Goal: Book appointment/travel/reservation

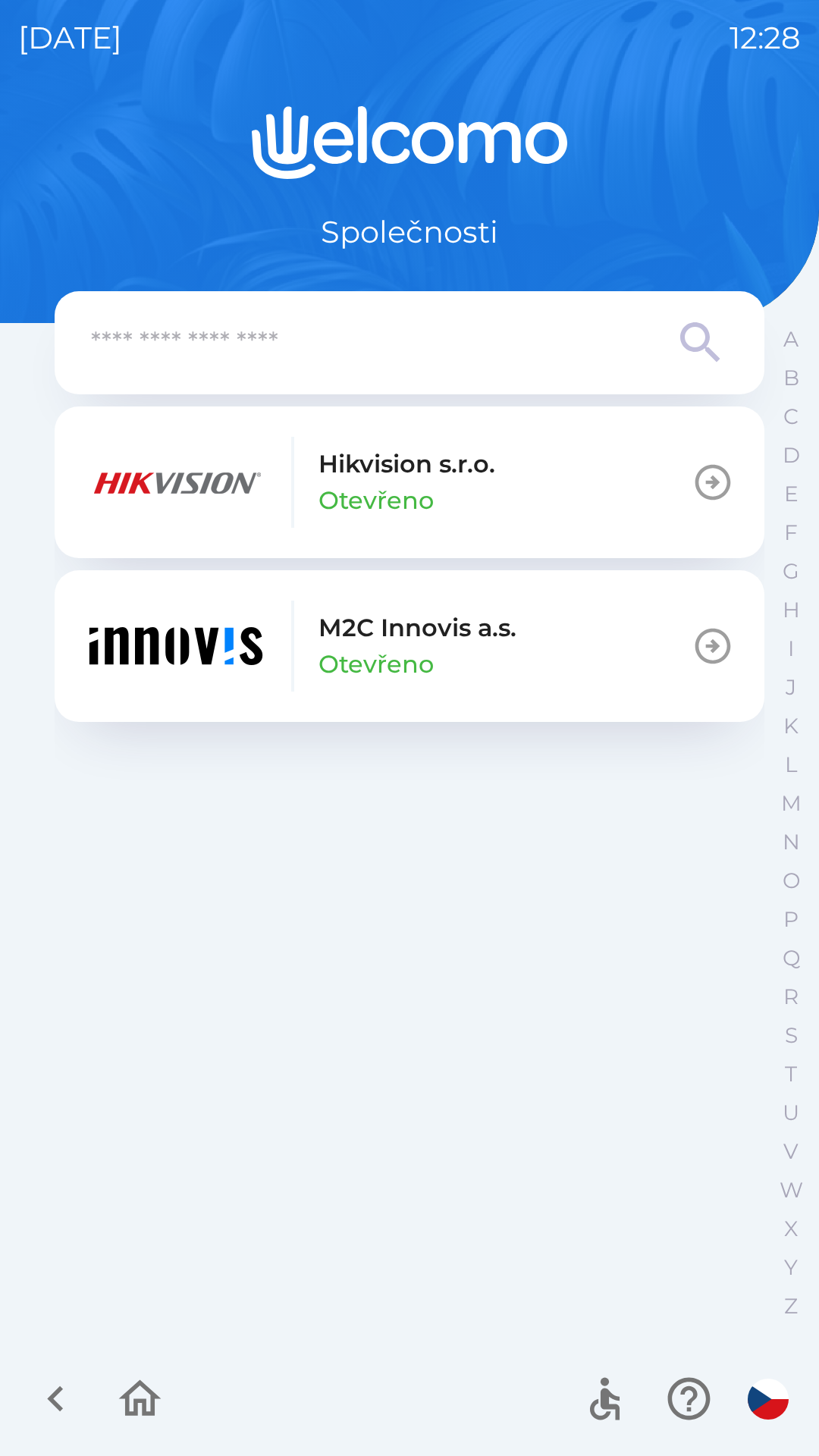
click at [448, 663] on div "M2C Innovis a.s. Otevřeno" at bounding box center [417, 646] width 198 height 73
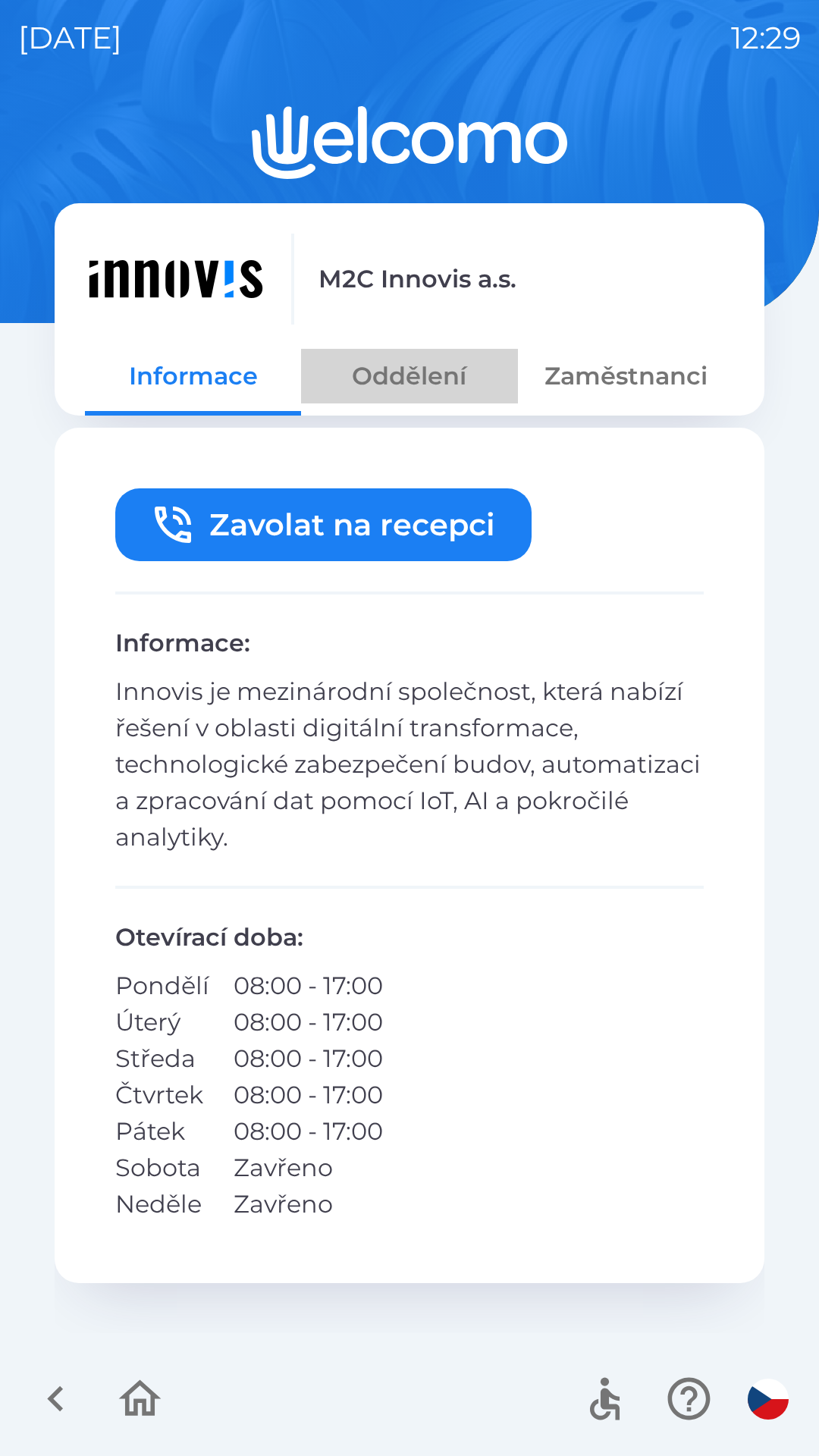
click at [415, 372] on button "Oddělení" at bounding box center [409, 376] width 216 height 54
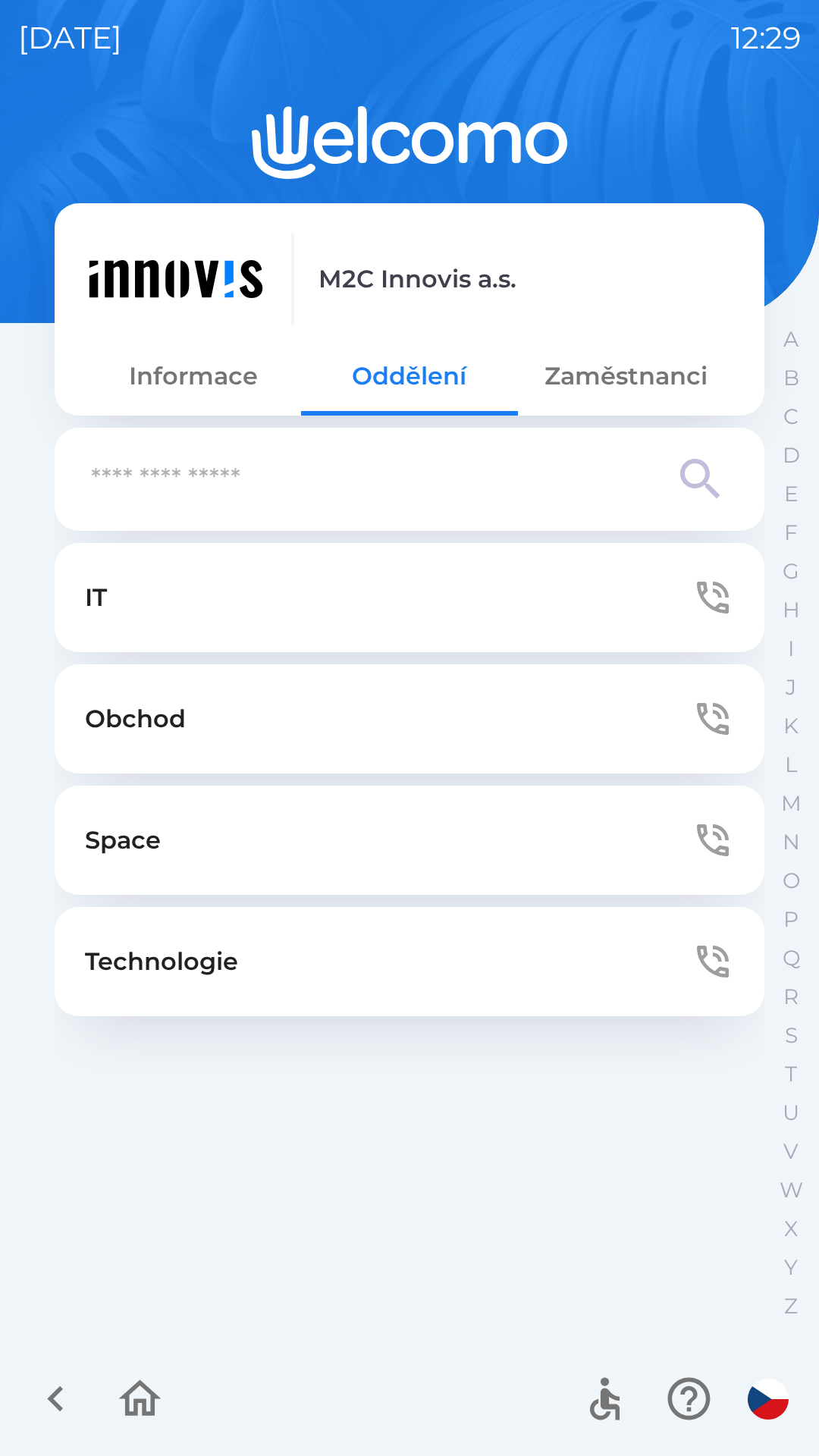
click at [661, 383] on button "Zaměstnanci" at bounding box center [625, 376] width 216 height 54
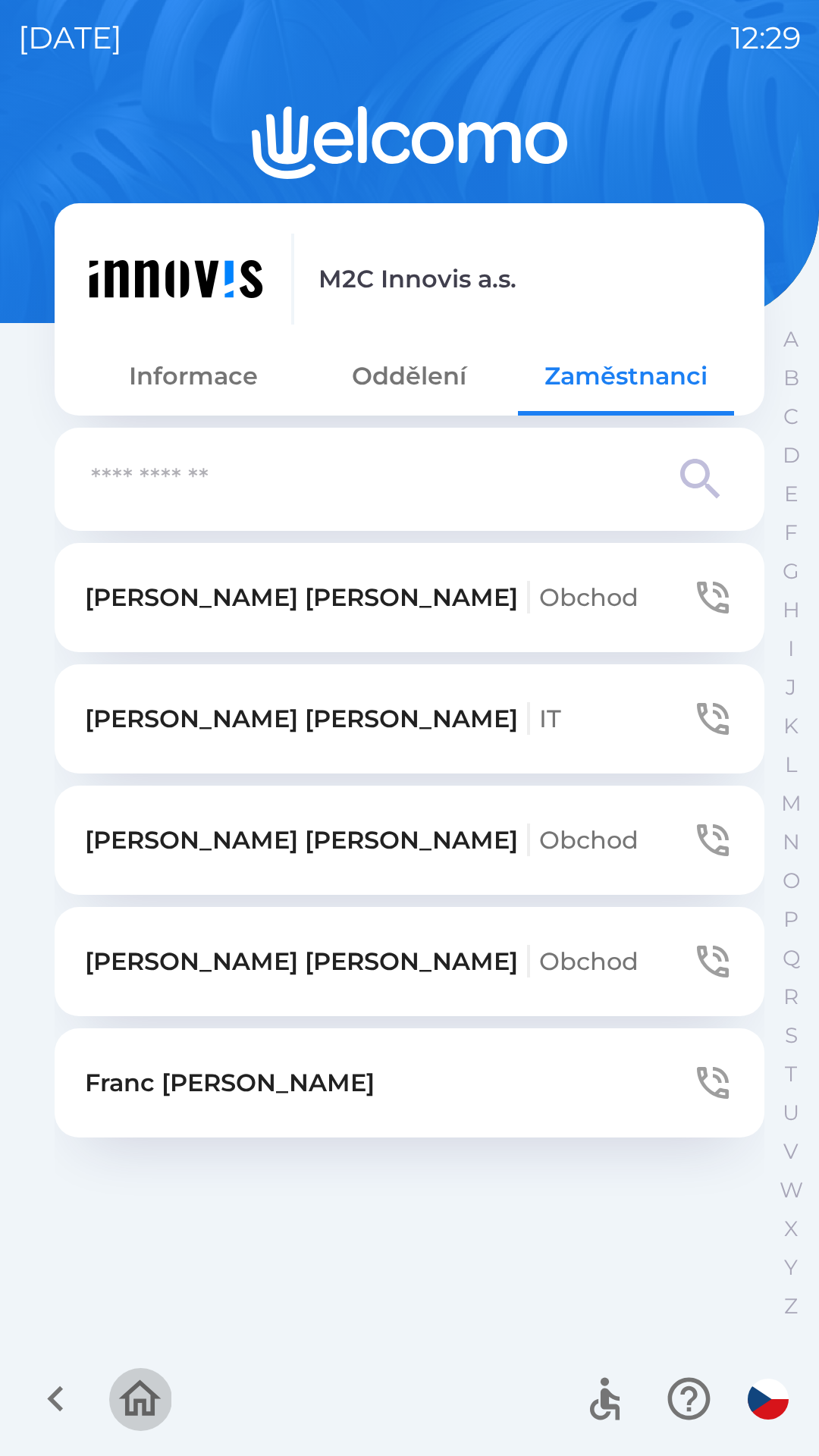
click at [139, 1391] on icon "button" at bounding box center [140, 1399] width 51 height 51
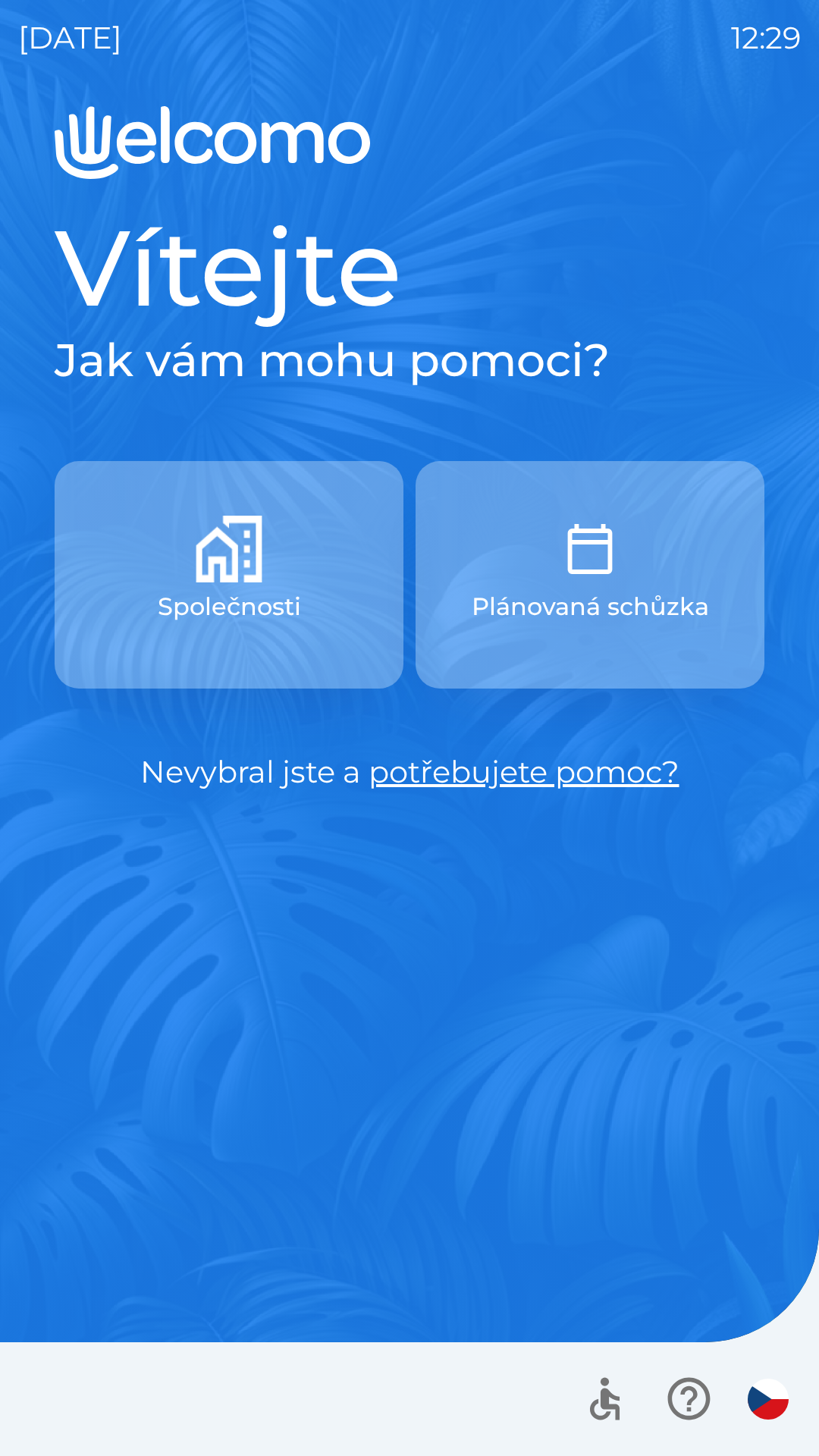
click at [214, 605] on p "Společnosti" at bounding box center [229, 607] width 143 height 37
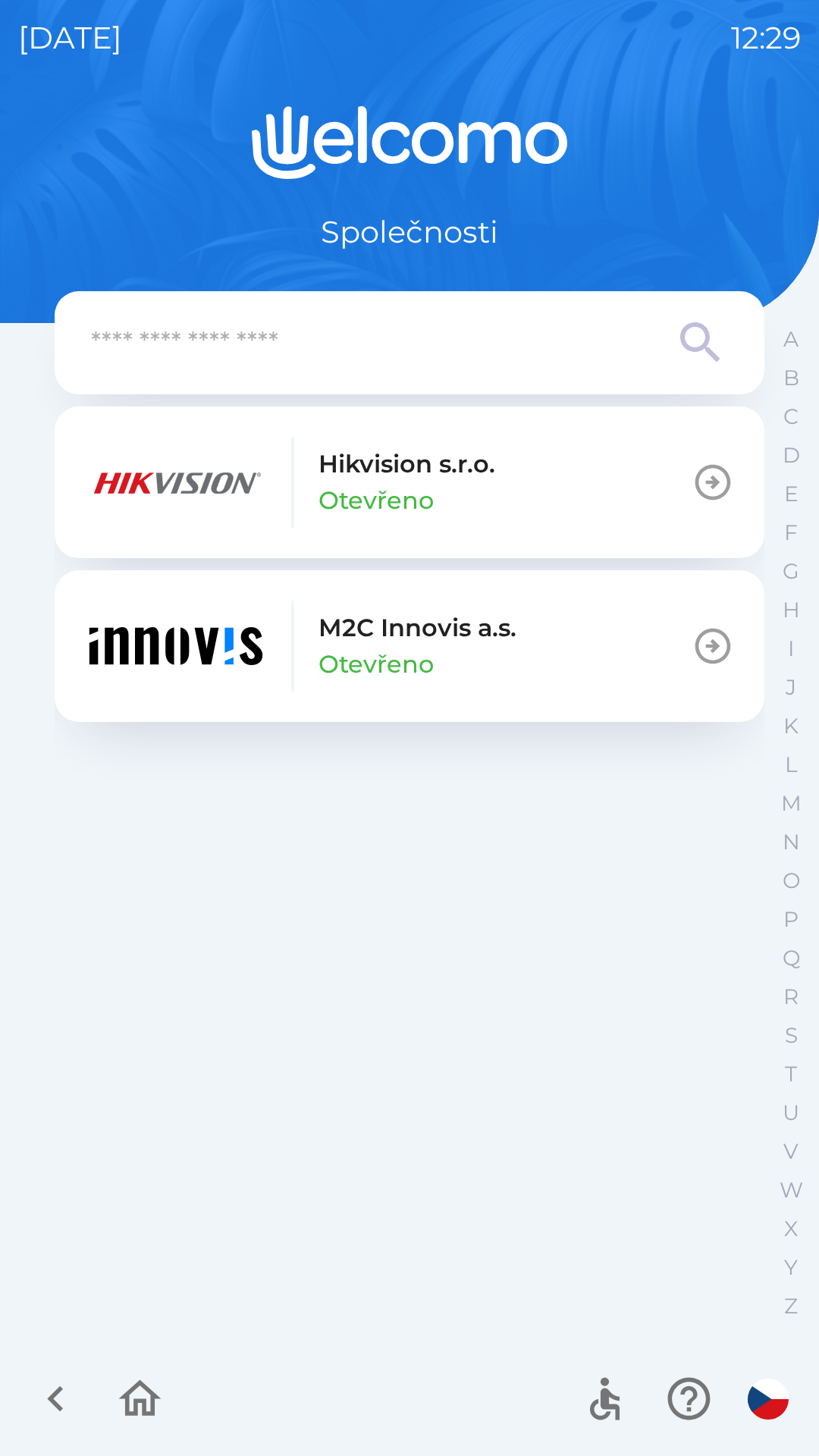
click at [244, 666] on img "button" at bounding box center [176, 646] width 182 height 91
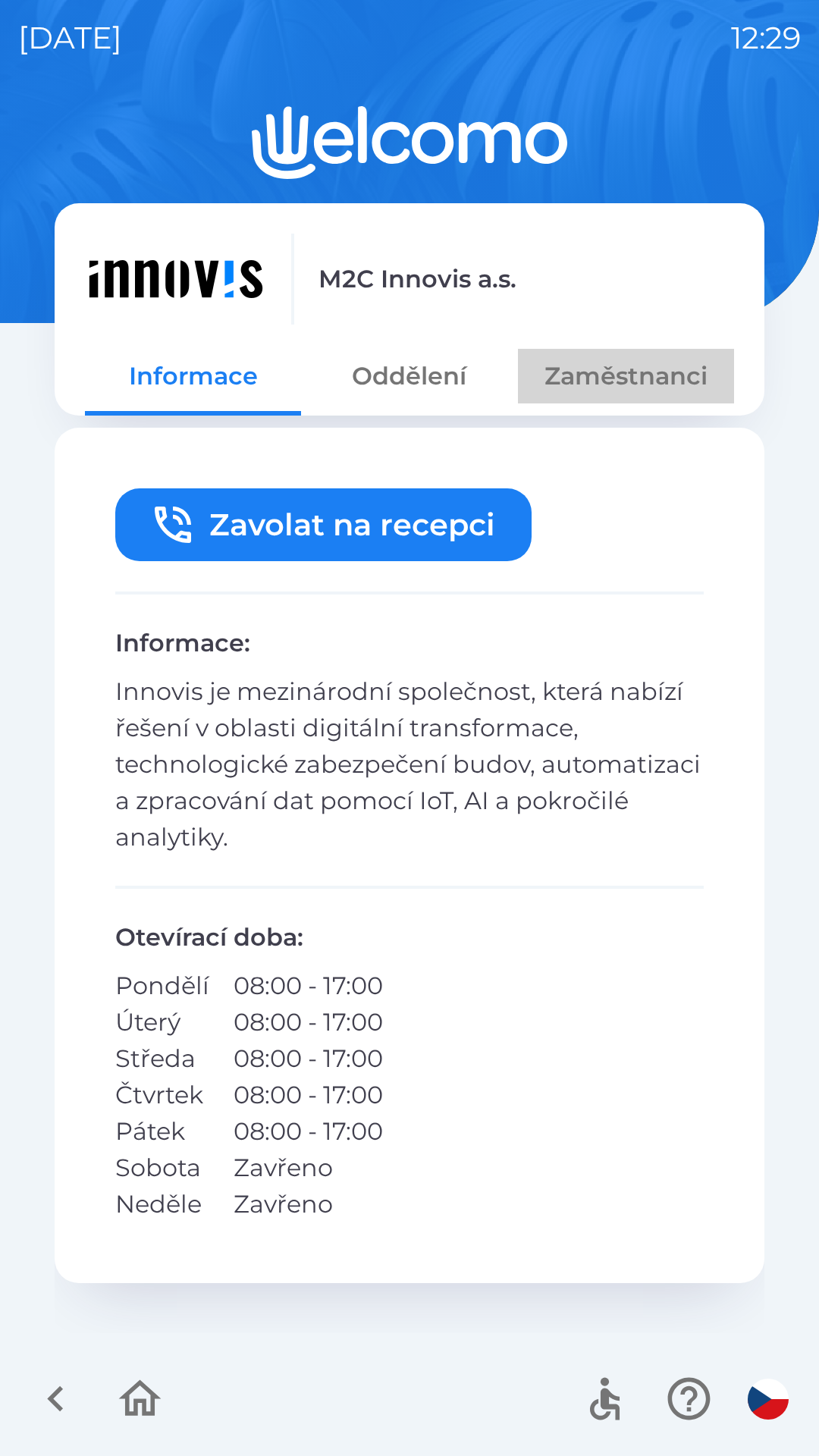
click at [554, 388] on button "Zaměstnanci" at bounding box center [625, 376] width 216 height 54
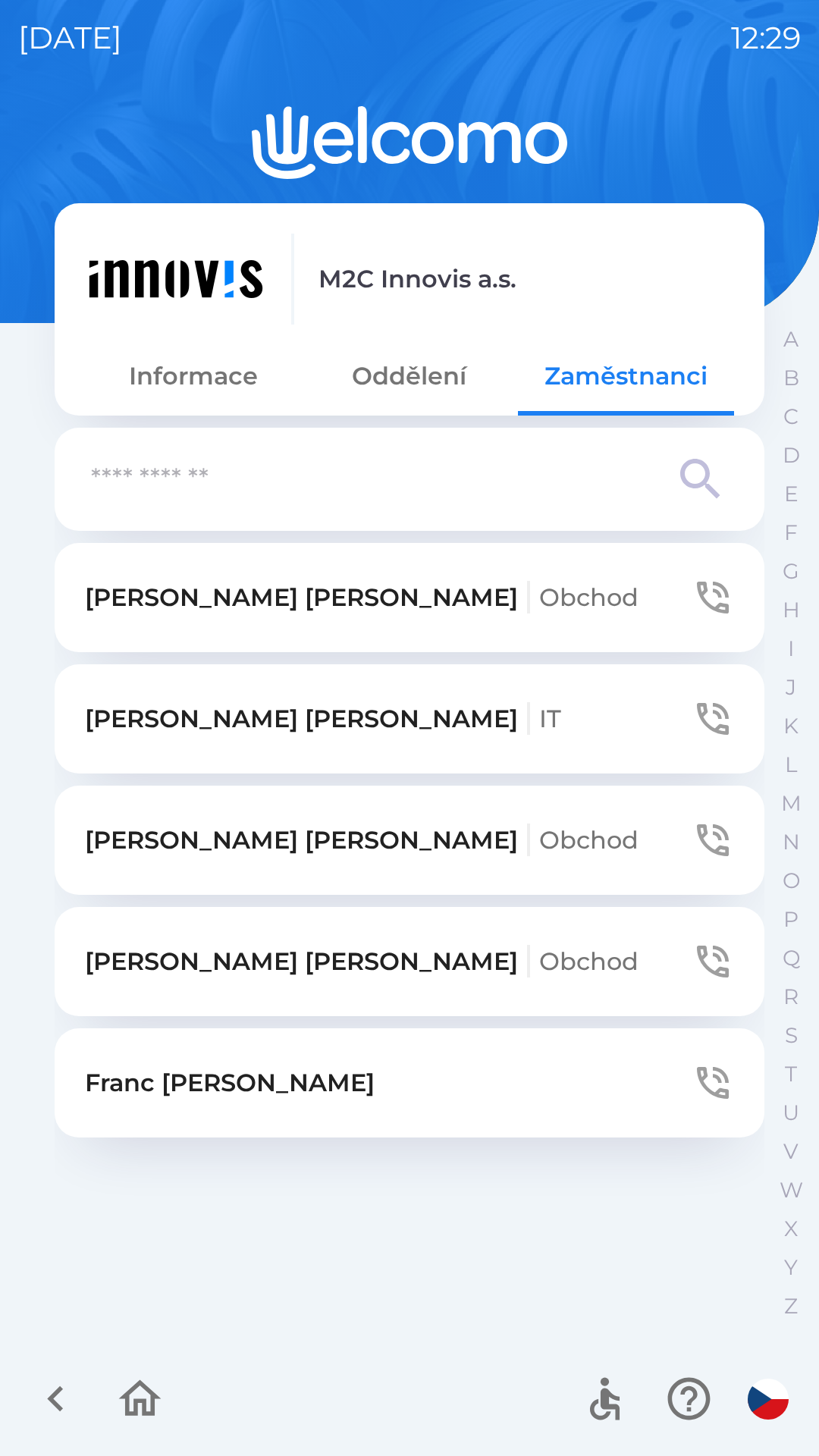
click at [539, 599] on span "Obchod" at bounding box center [588, 597] width 99 height 30
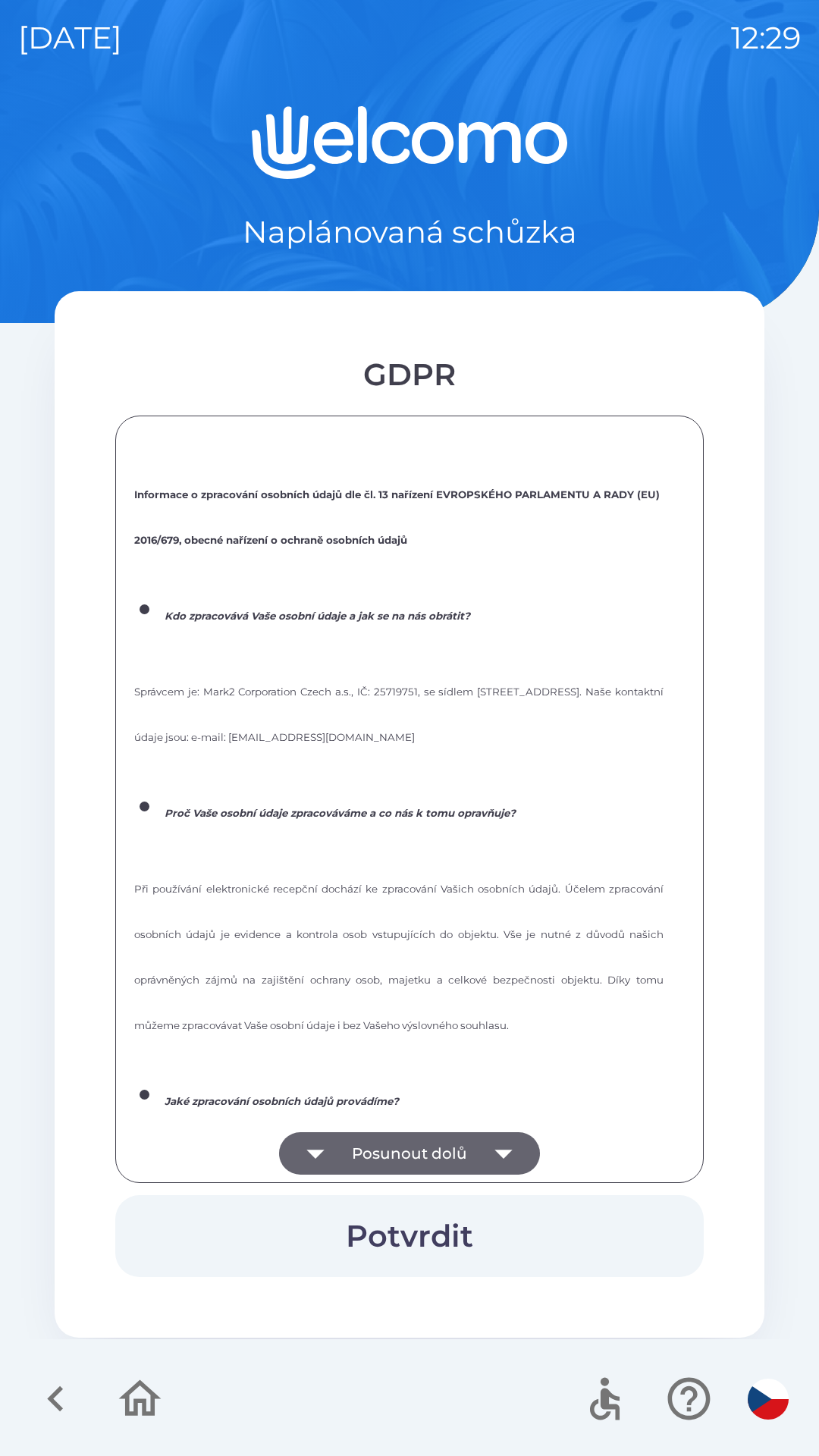
click at [354, 1146] on button "Posunout dolů" at bounding box center [410, 1153] width 261 height 42
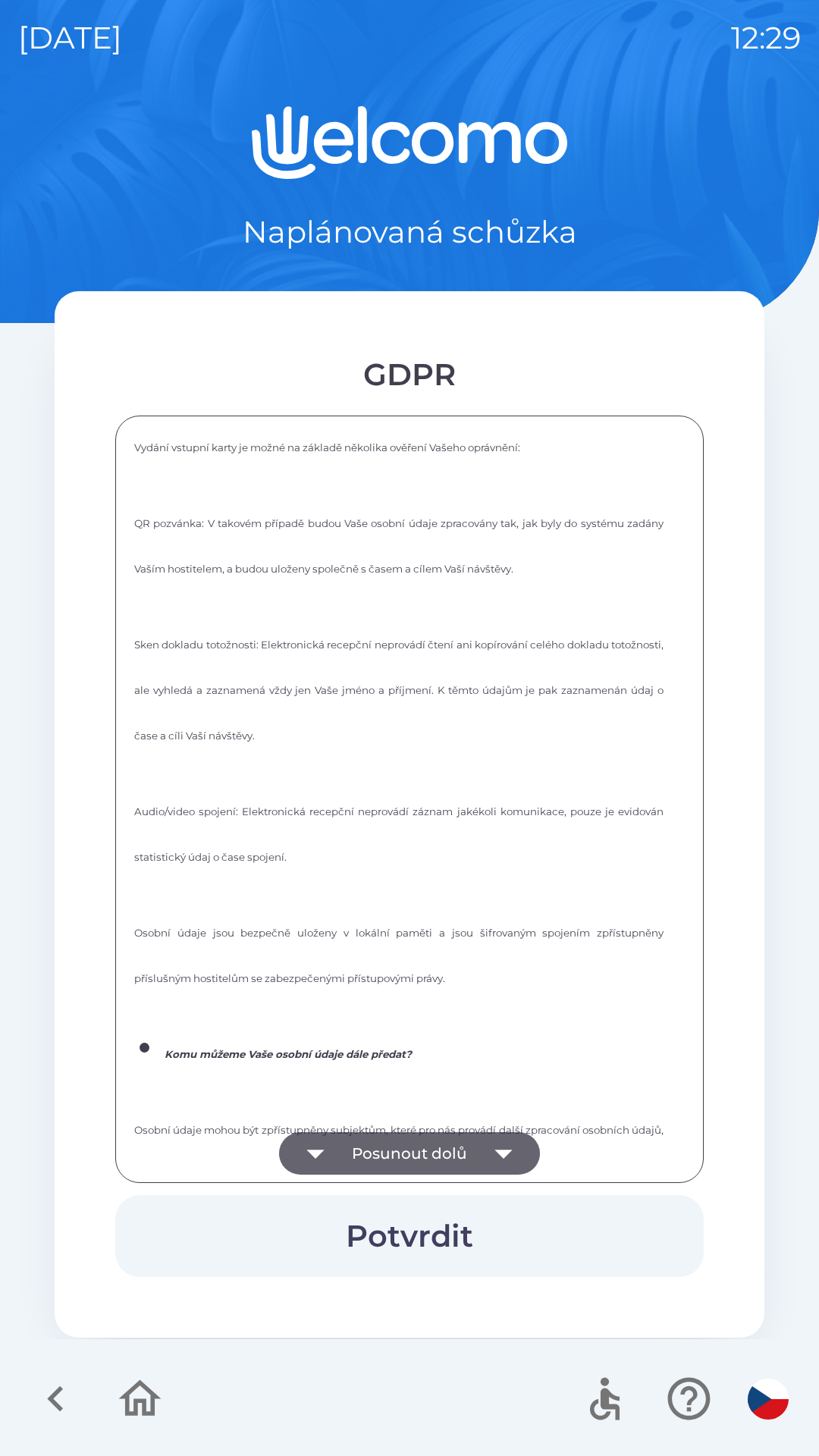
click at [366, 1157] on button "Posunout dolů" at bounding box center [410, 1153] width 261 height 42
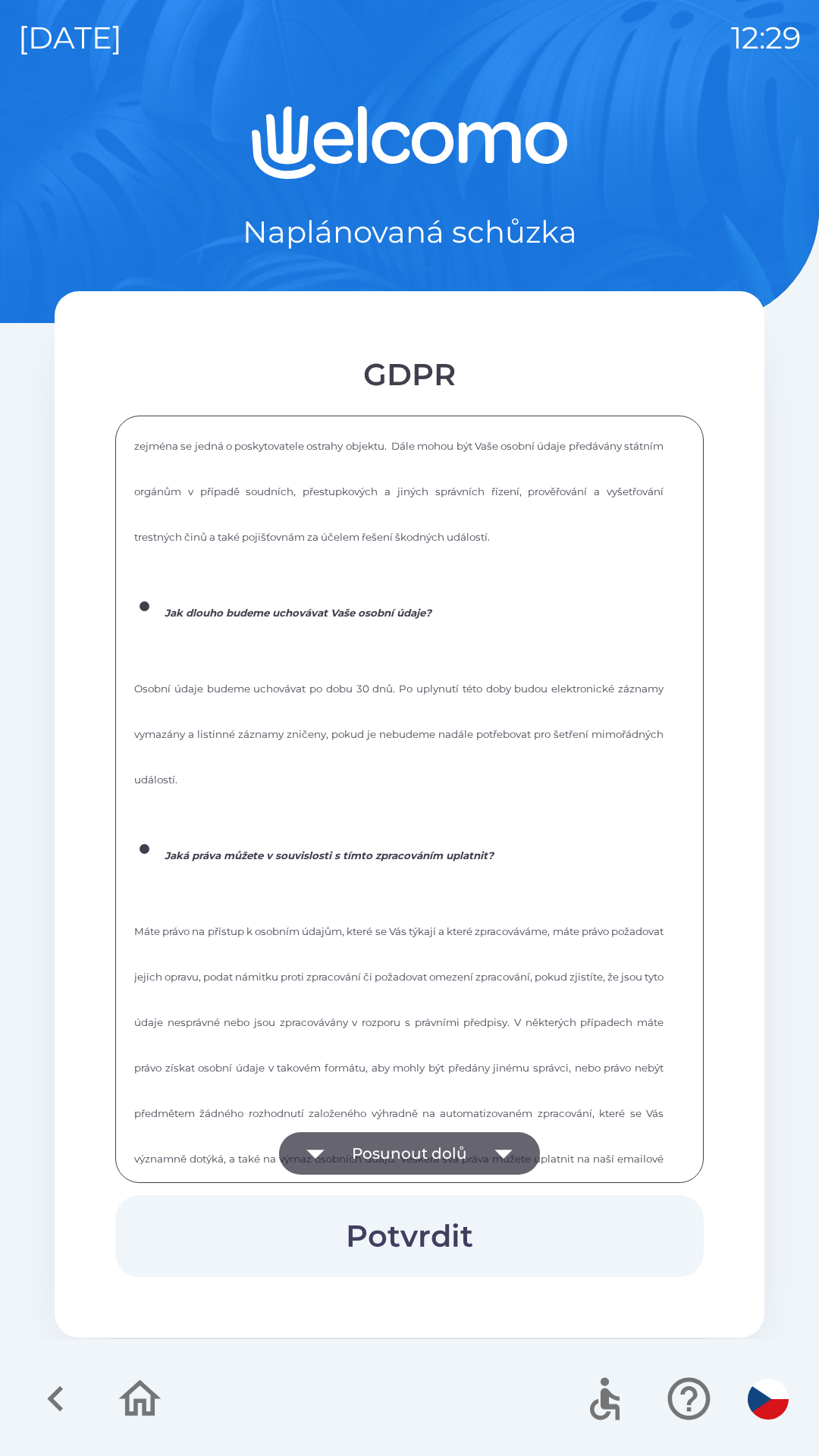
click at [355, 1158] on button "Posunout dolů" at bounding box center [410, 1153] width 261 height 42
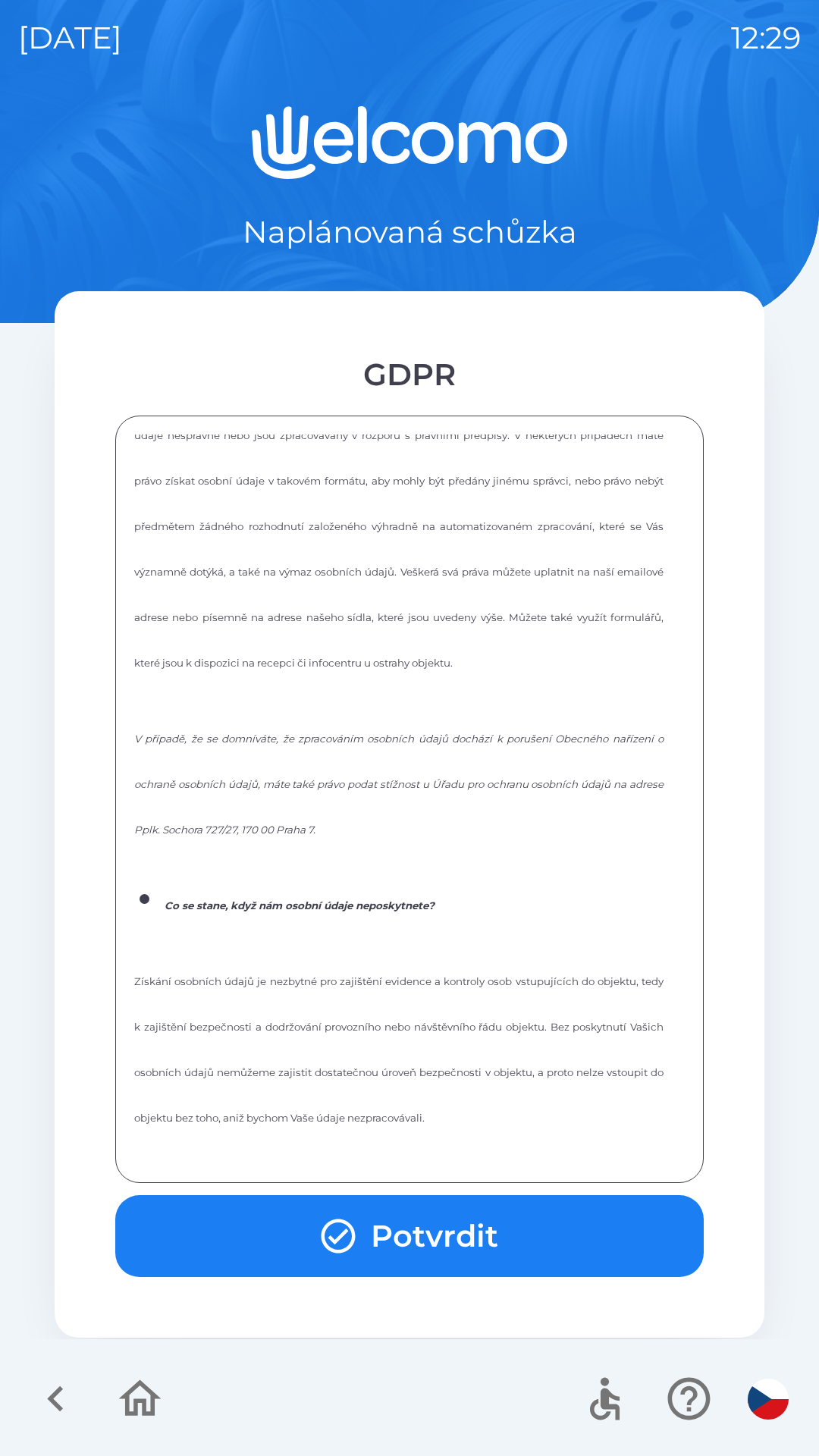
click at [351, 1148] on div "Informace o zpracování osobních údajů dle čl. 13 nařízení EVROPSKÉHO PARLAMENTU…" at bounding box center [409, 800] width 550 height 729
click at [352, 1149] on div "Informace o zpracování osobních údajů dle čl. 13 nařízení EVROPSKÉHO PARLAMENTU…" at bounding box center [409, 800] width 550 height 729
click at [367, 1221] on button "Potvrdit" at bounding box center [410, 1236] width 588 height 82
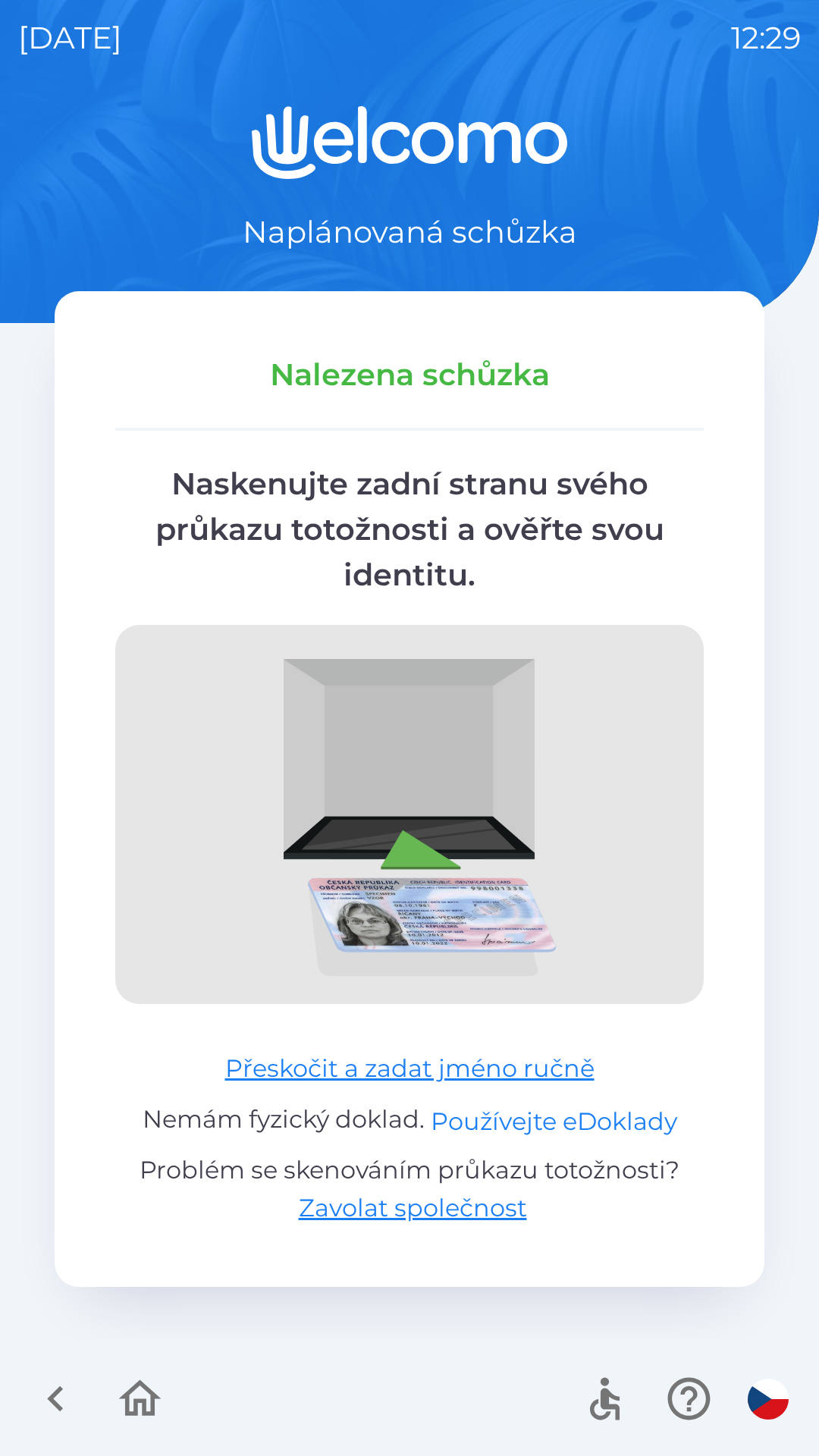
click at [462, 1123] on button "Používejte eDoklady" at bounding box center [553, 1121] width 246 height 37
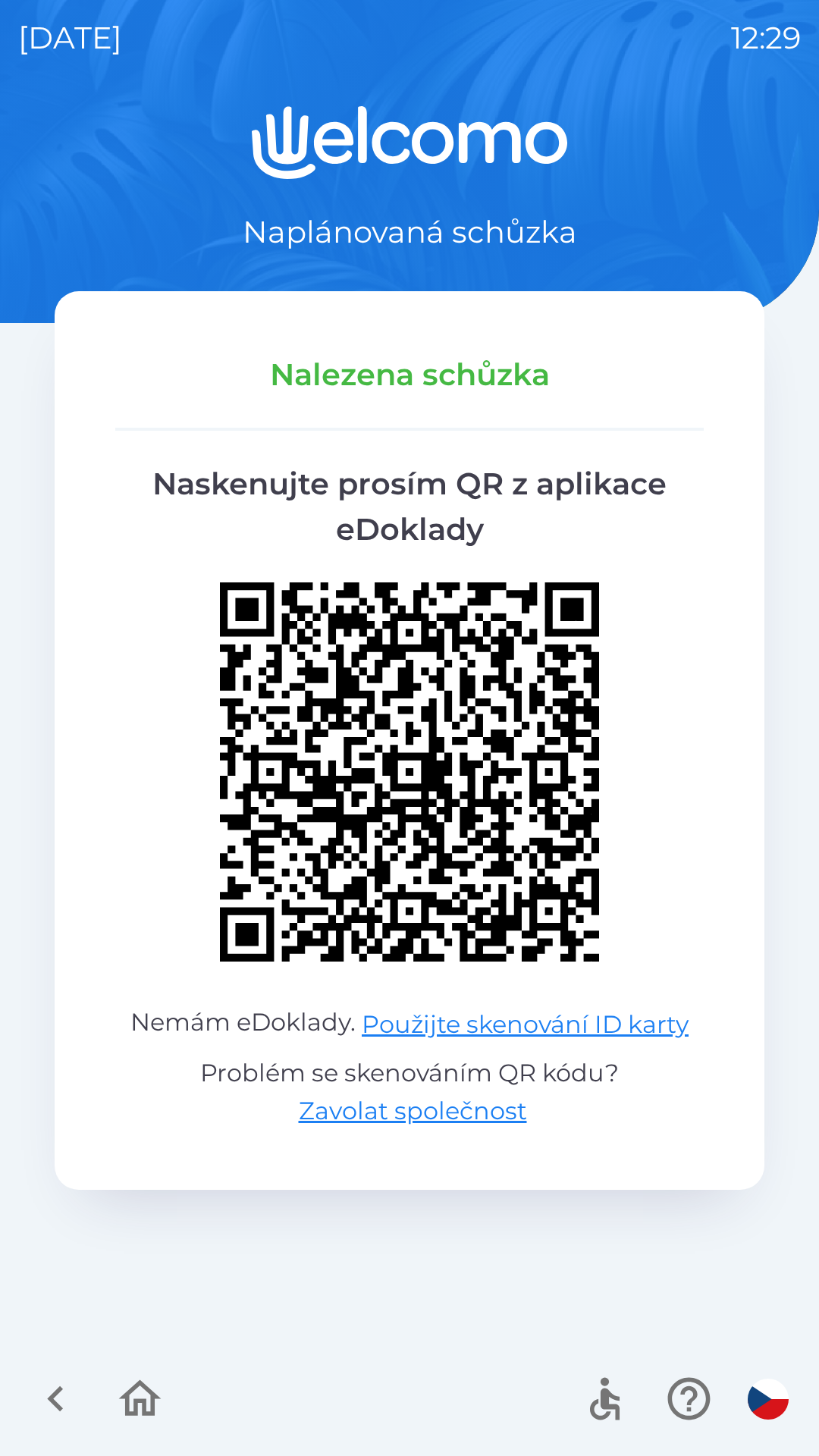
click at [137, 1403] on icon "button" at bounding box center [140, 1398] width 42 height 37
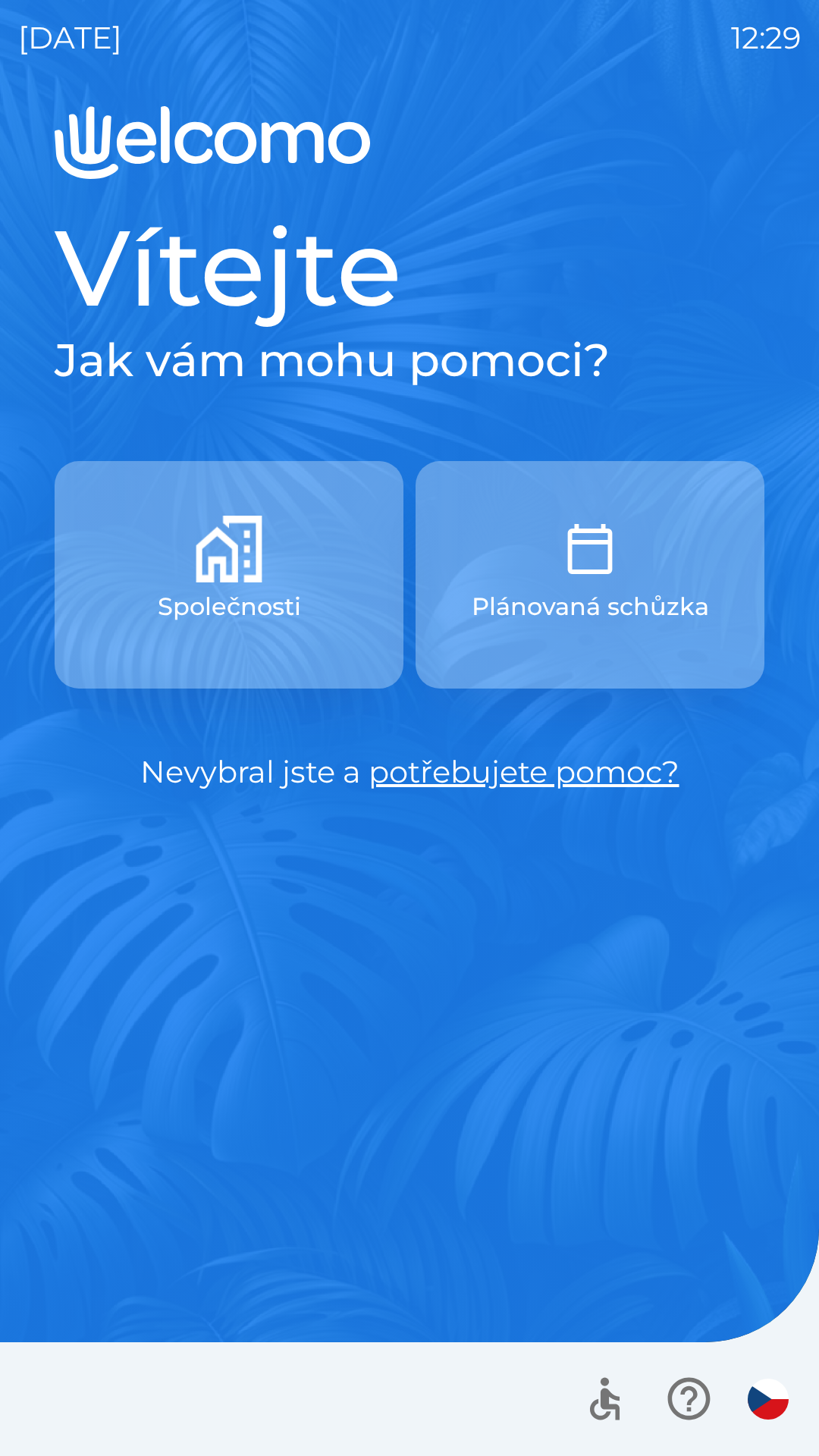
click at [464, 644] on button "Plánovaná schůzka" at bounding box center [589, 575] width 349 height 228
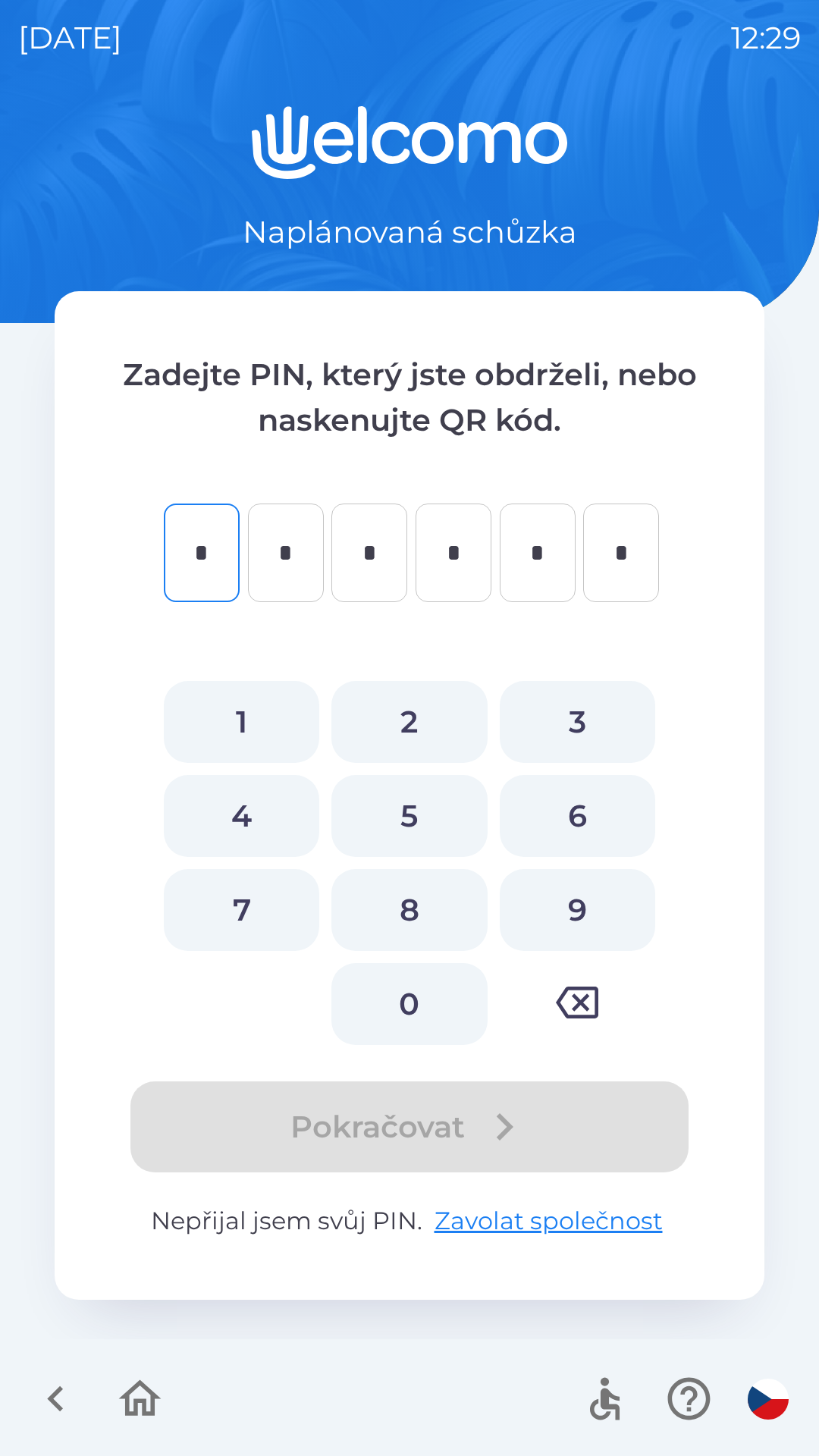
click at [229, 741] on button "1" at bounding box center [242, 721] width 156 height 82
type input "*"
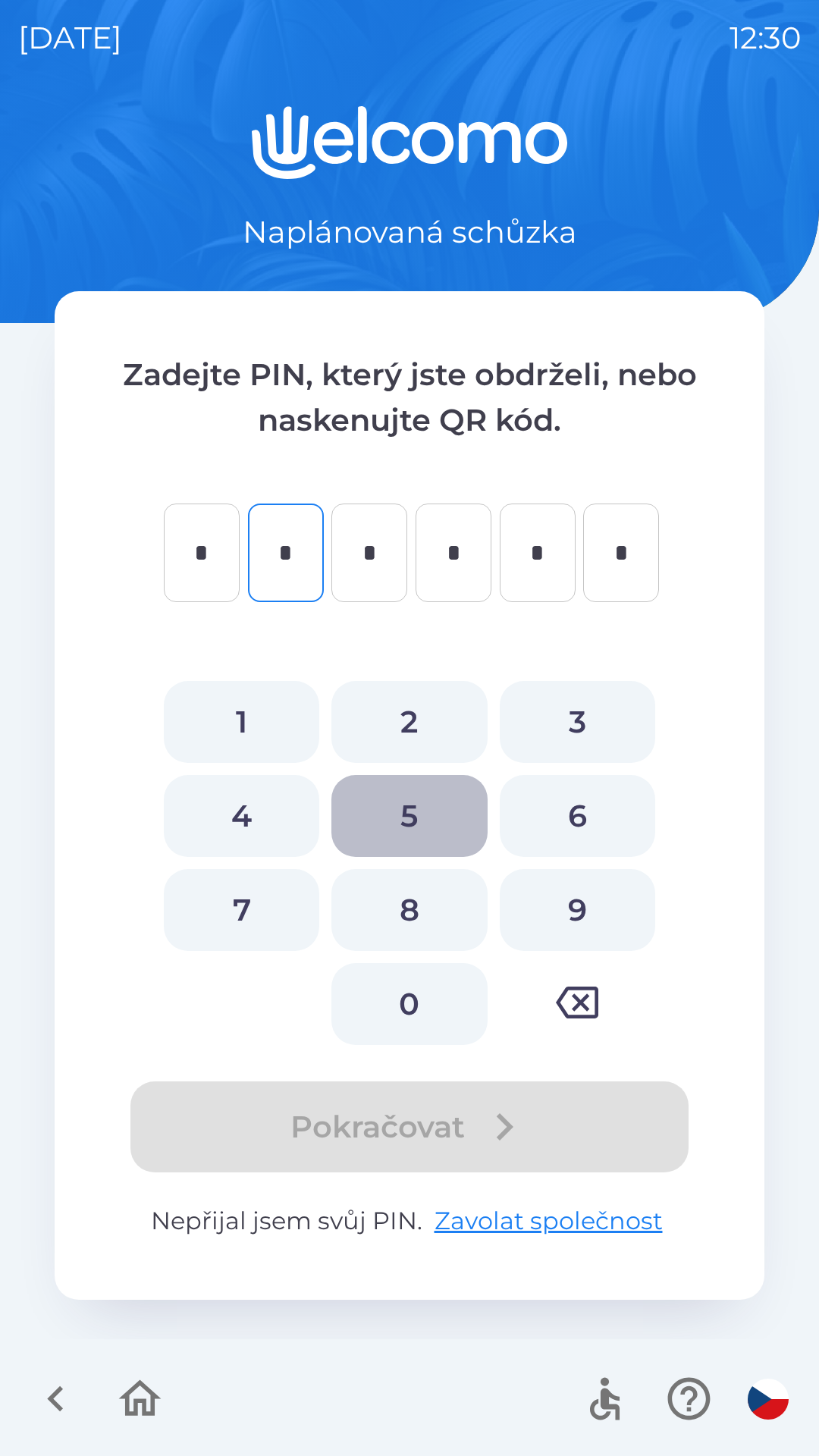
click at [338, 792] on button "5" at bounding box center [410, 816] width 156 height 82
type input "*"
click at [410, 787] on button "5" at bounding box center [410, 816] width 156 height 82
type input "*"
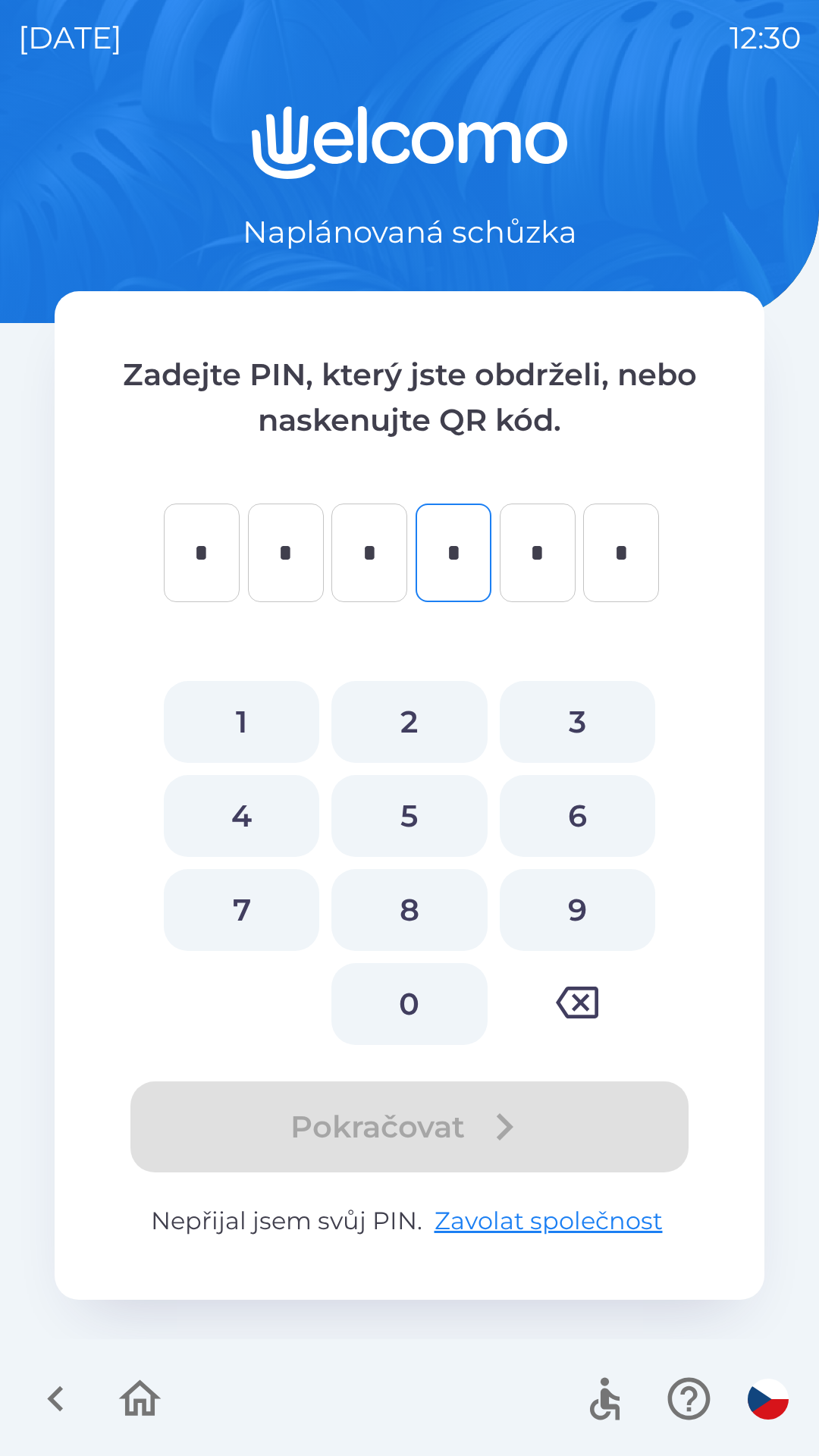
click at [483, 880] on button "8" at bounding box center [410, 909] width 156 height 82
type input "*"
click at [521, 800] on button "6" at bounding box center [577, 816] width 156 height 82
type input "*"
click at [523, 833] on button "6" at bounding box center [577, 816] width 156 height 82
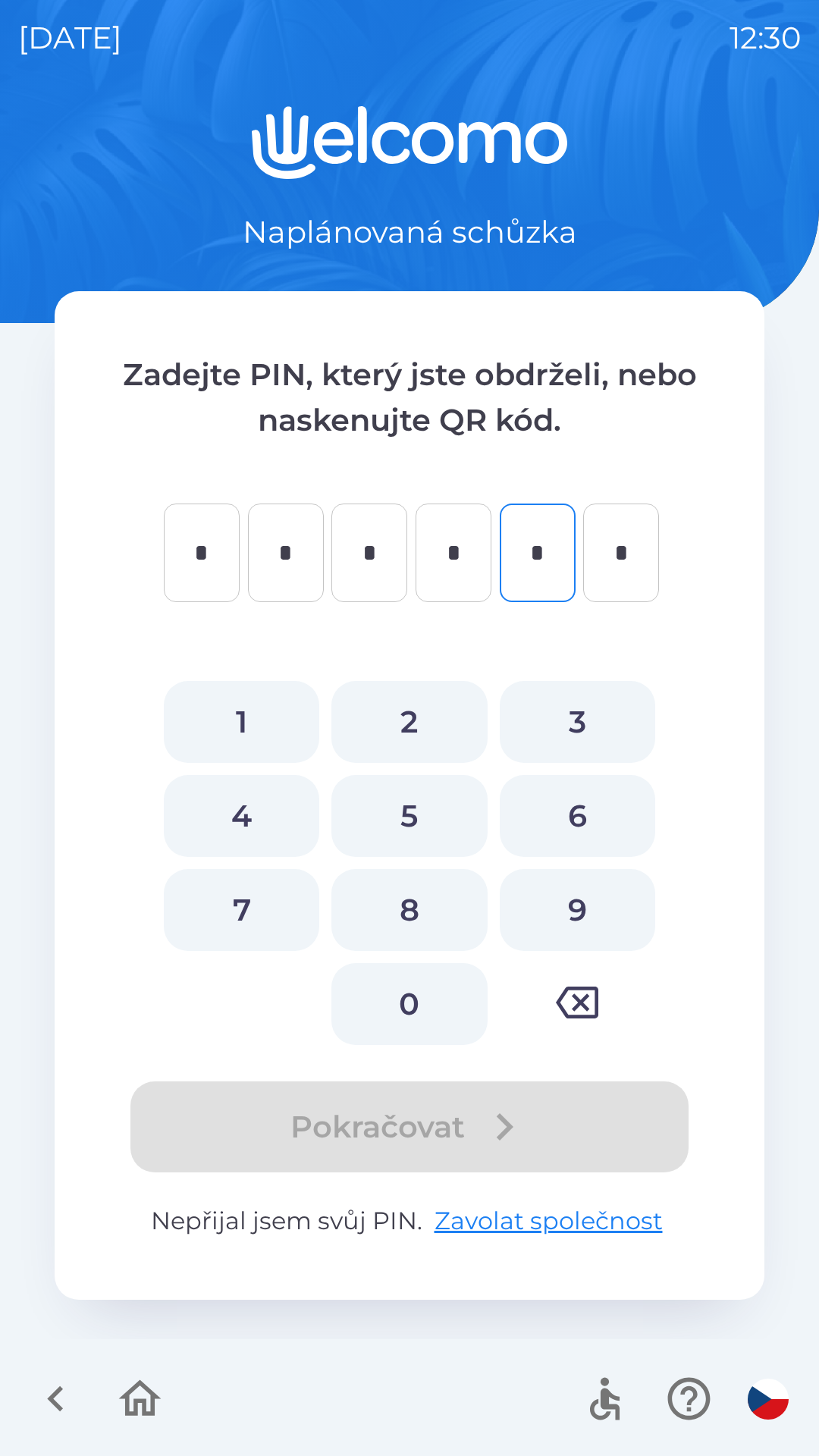
type input "*"
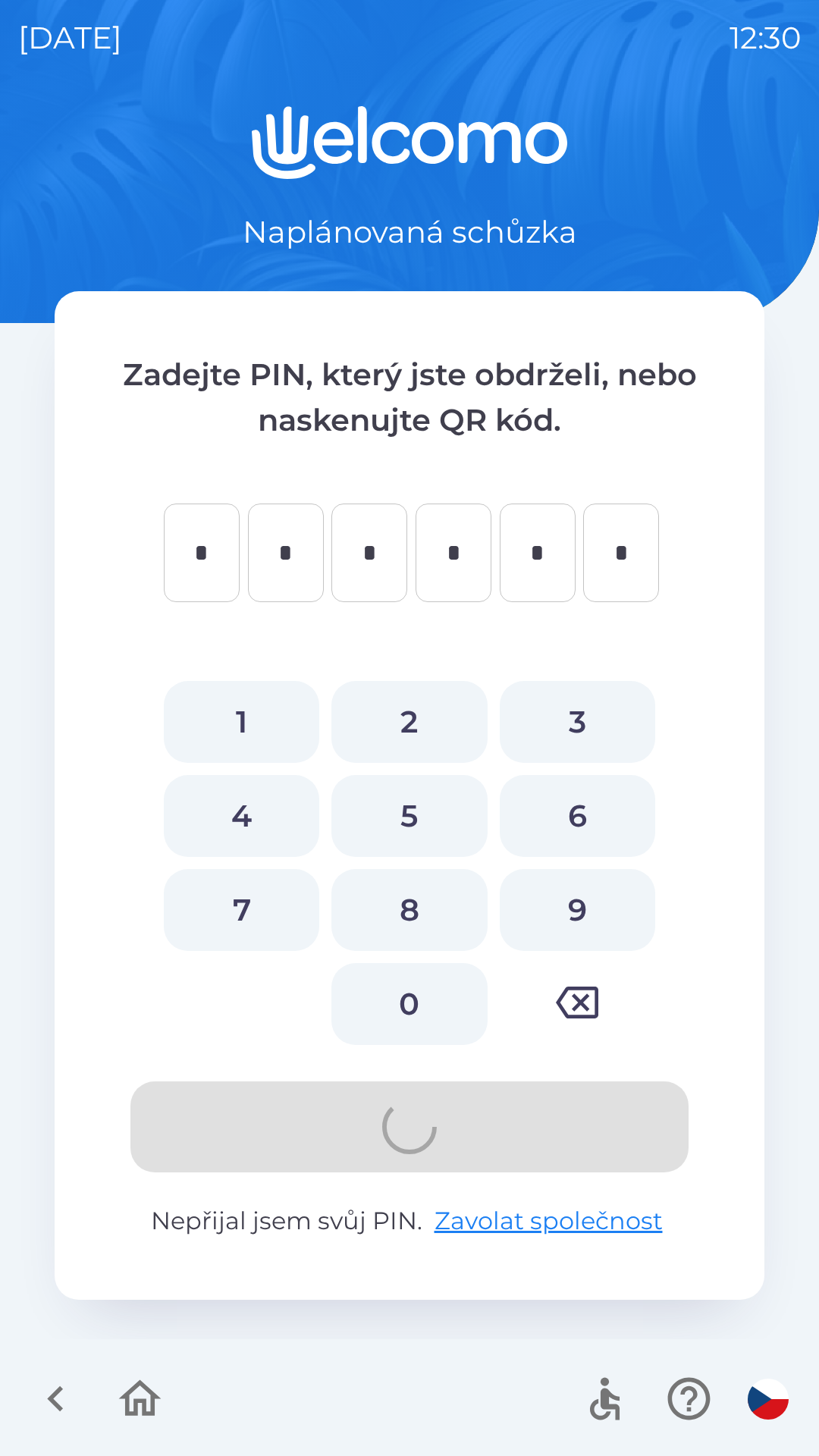
type input "*"
click at [413, 915] on button "8" at bounding box center [410, 909] width 156 height 82
click at [581, 989] on icon "button" at bounding box center [576, 1002] width 42 height 32
type input "*"
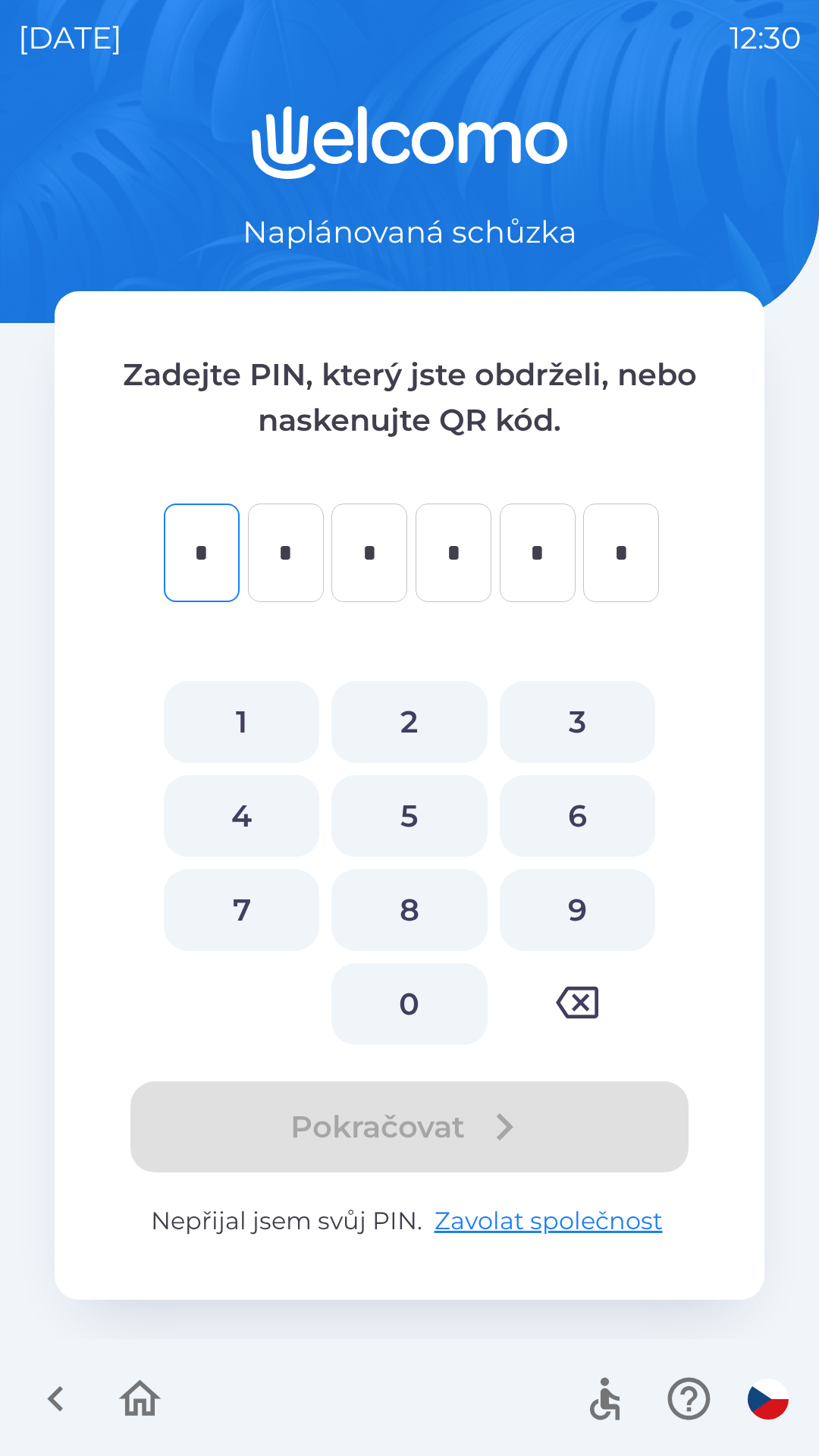
click at [115, 1393] on icon "button" at bounding box center [140, 1399] width 51 height 51
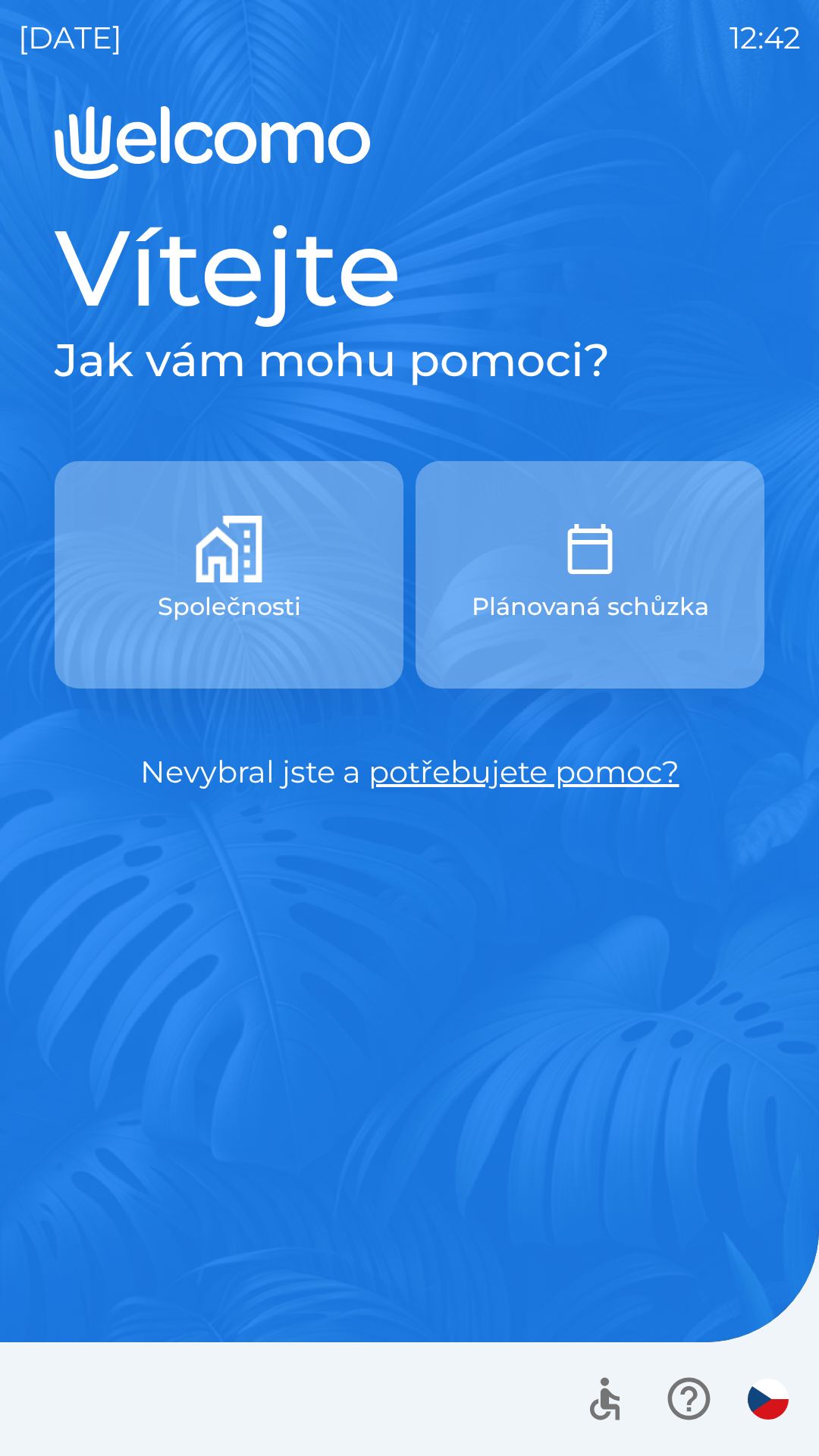
click at [195, 591] on p "Společnosti" at bounding box center [229, 607] width 143 height 37
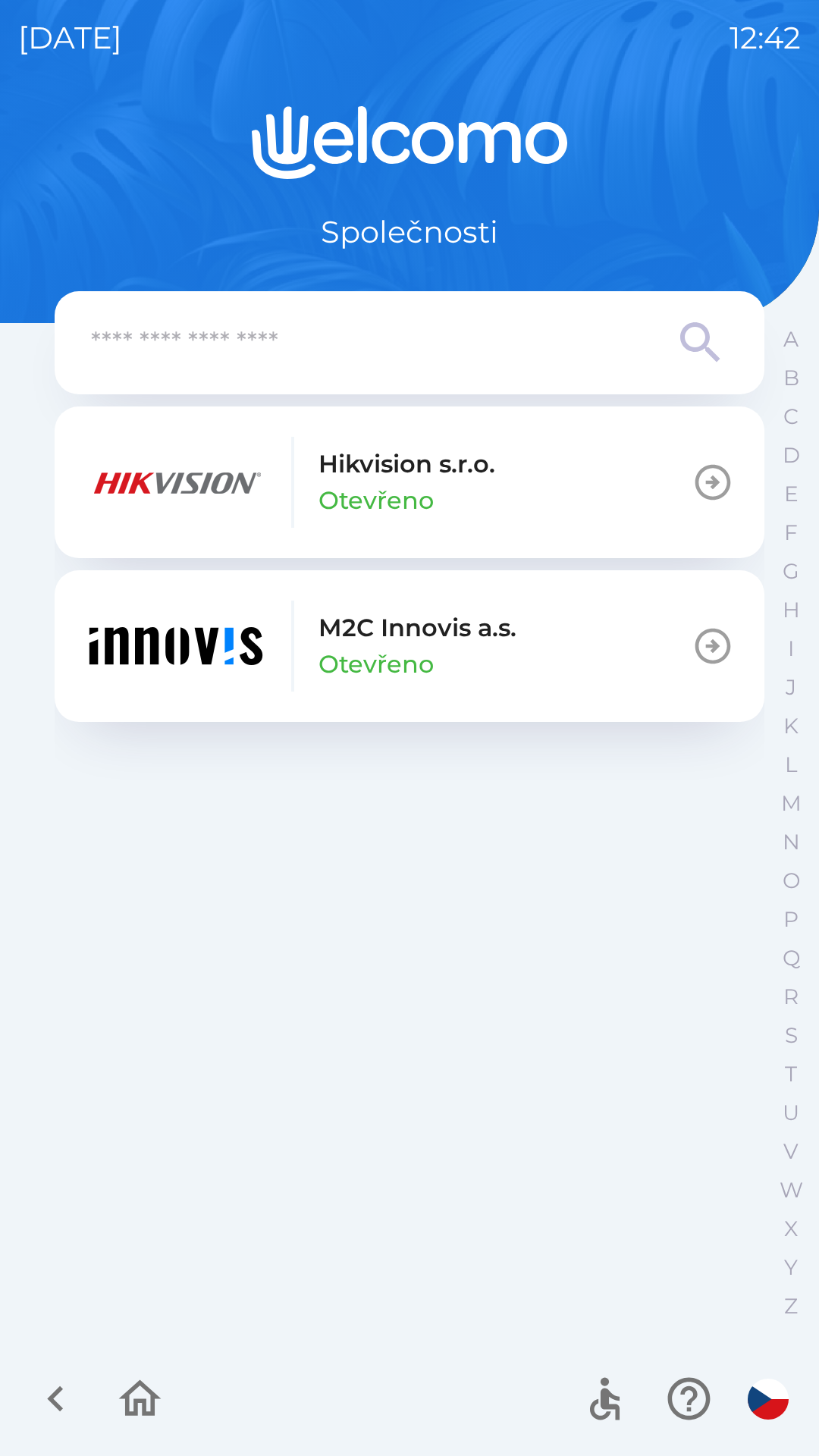
click at [342, 677] on p "Otevřeno" at bounding box center [376, 664] width 115 height 37
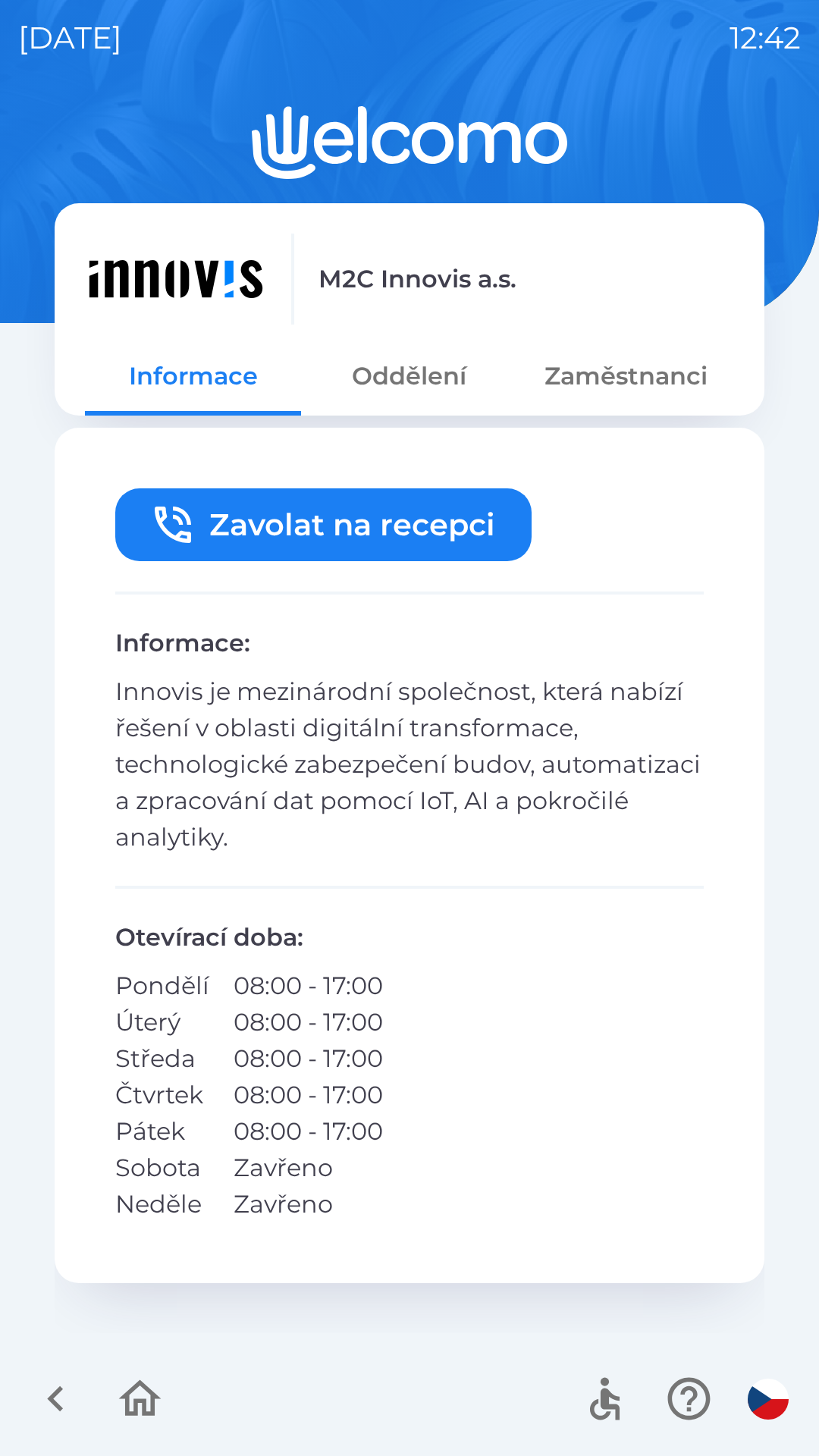
click at [135, 1406] on icon "button" at bounding box center [140, 1398] width 42 height 37
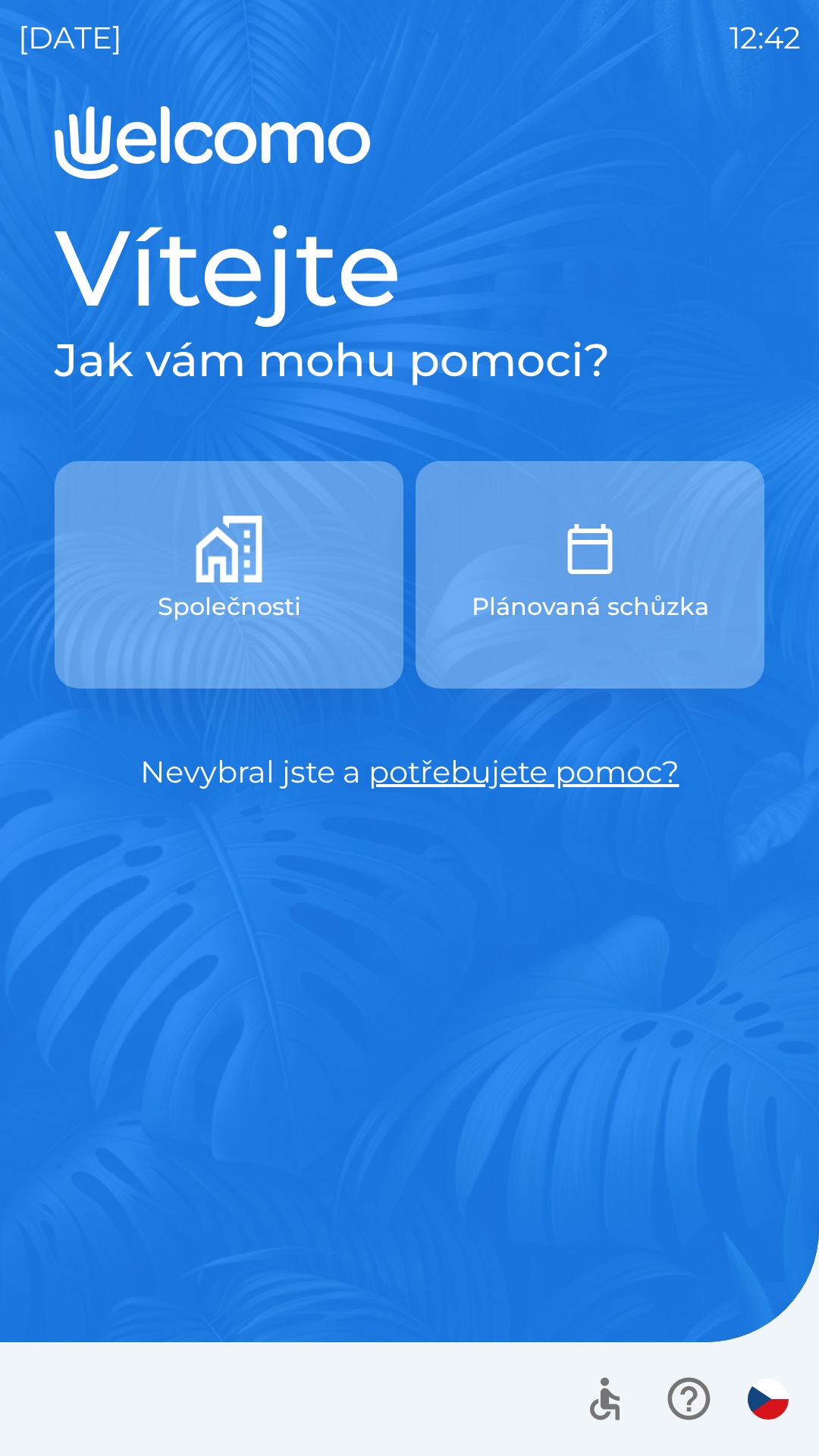
click at [201, 529] on img "button" at bounding box center [229, 548] width 67 height 67
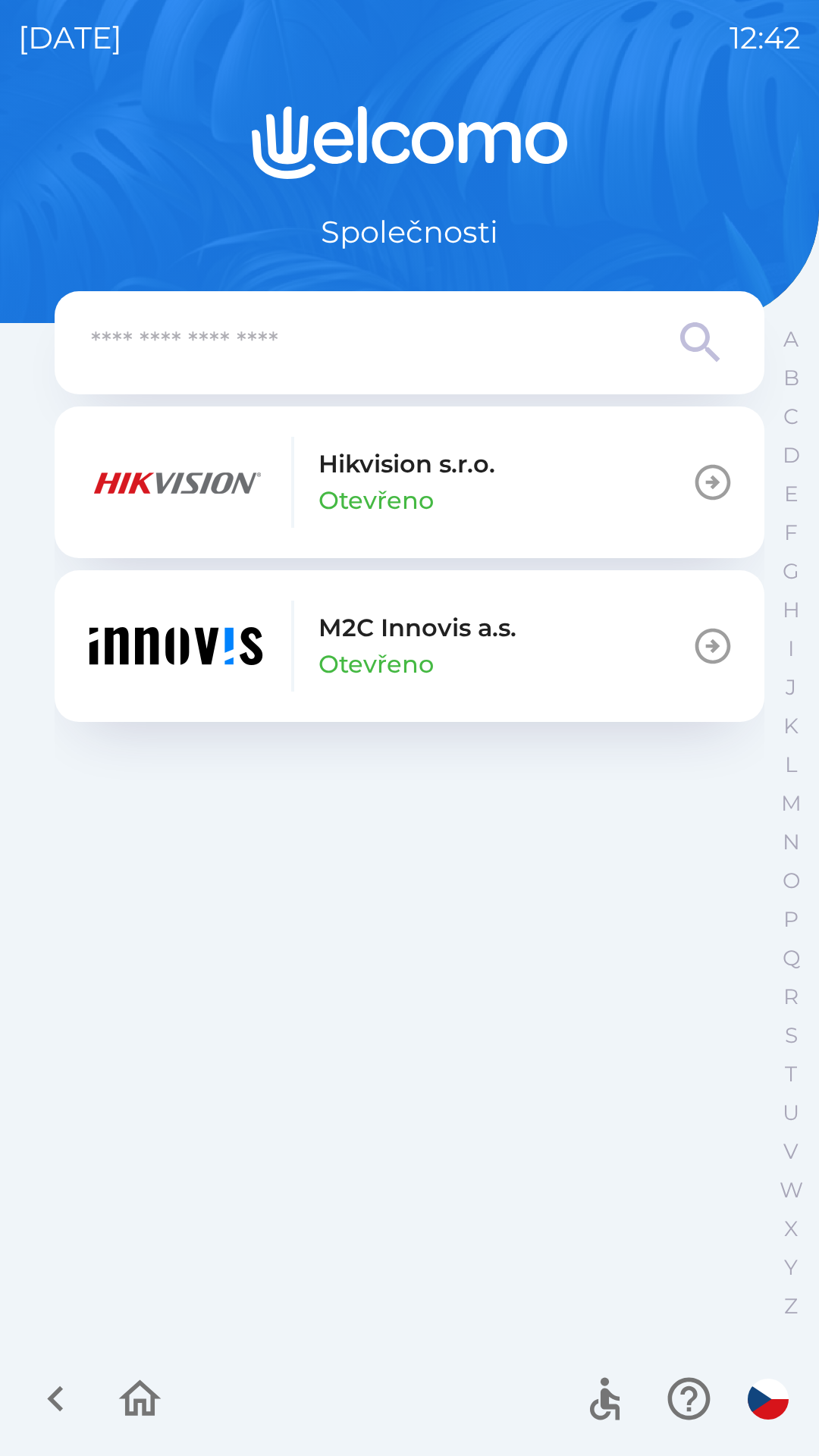
click at [335, 678] on p "Otevřeno" at bounding box center [376, 664] width 115 height 37
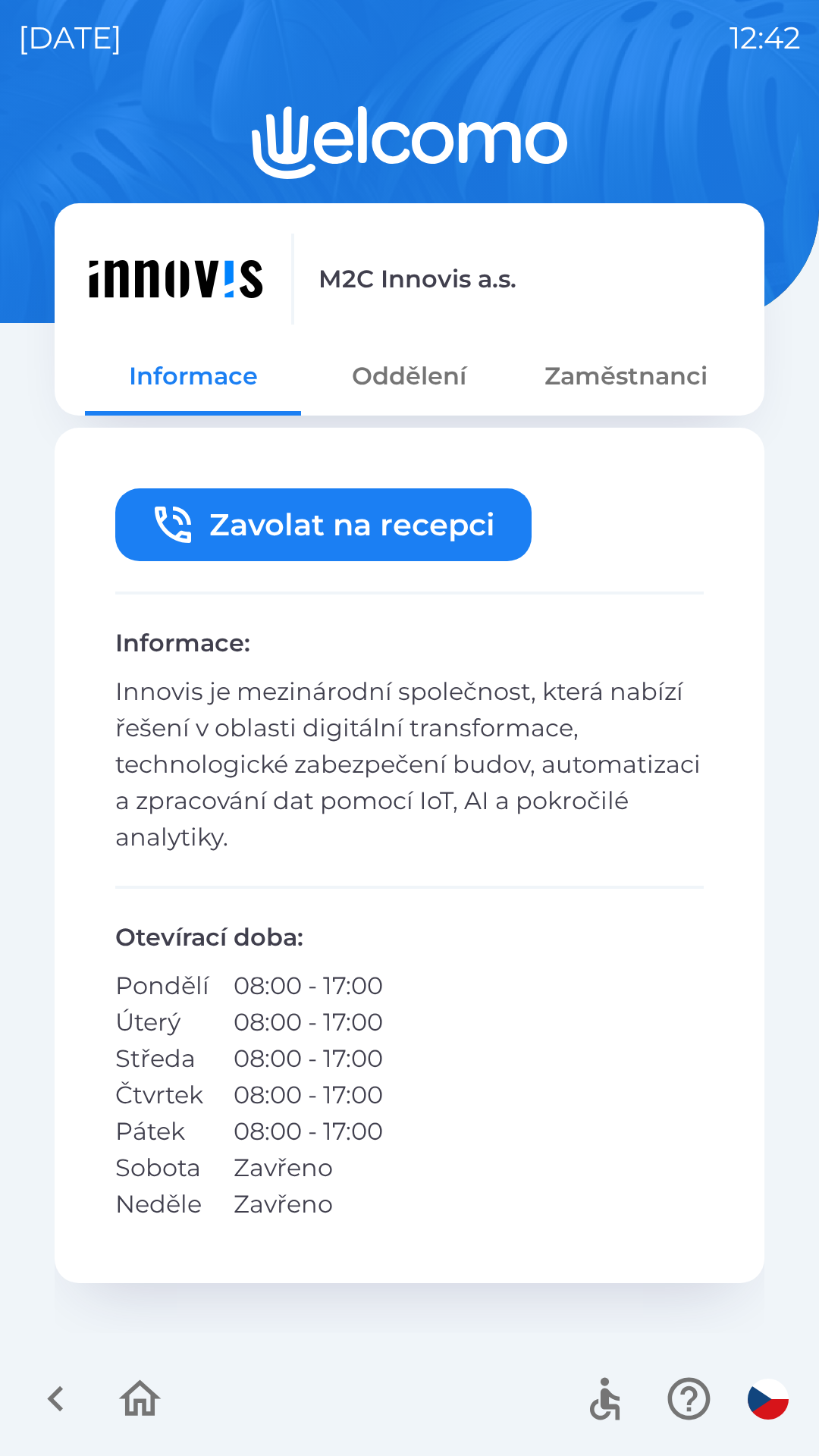
click at [386, 366] on button "Oddělení" at bounding box center [409, 376] width 216 height 54
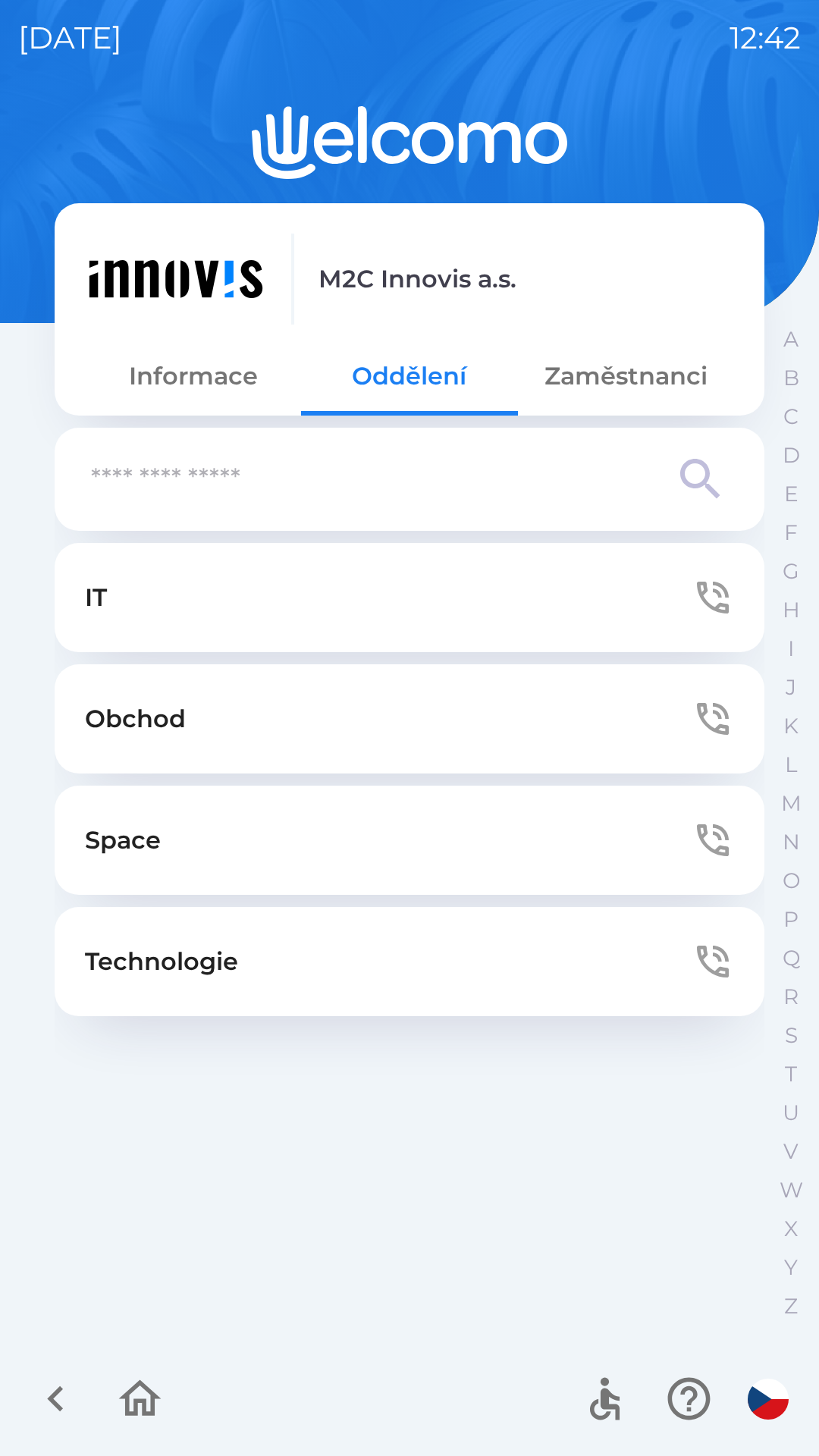
click at [573, 397] on button "Zaměstnanci" at bounding box center [625, 376] width 216 height 54
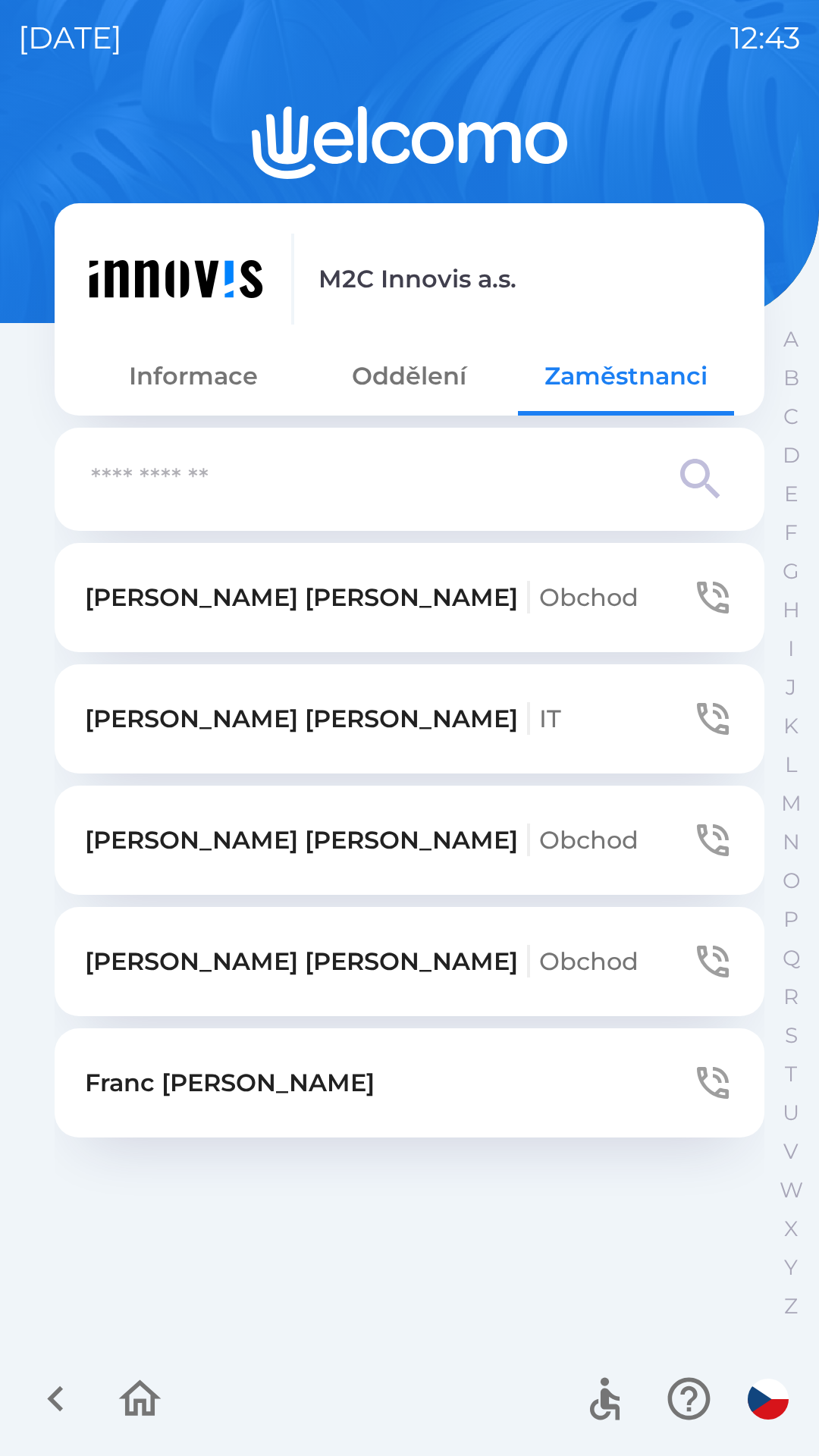
click at [278, 479] on input "text" at bounding box center [379, 479] width 576 height 41
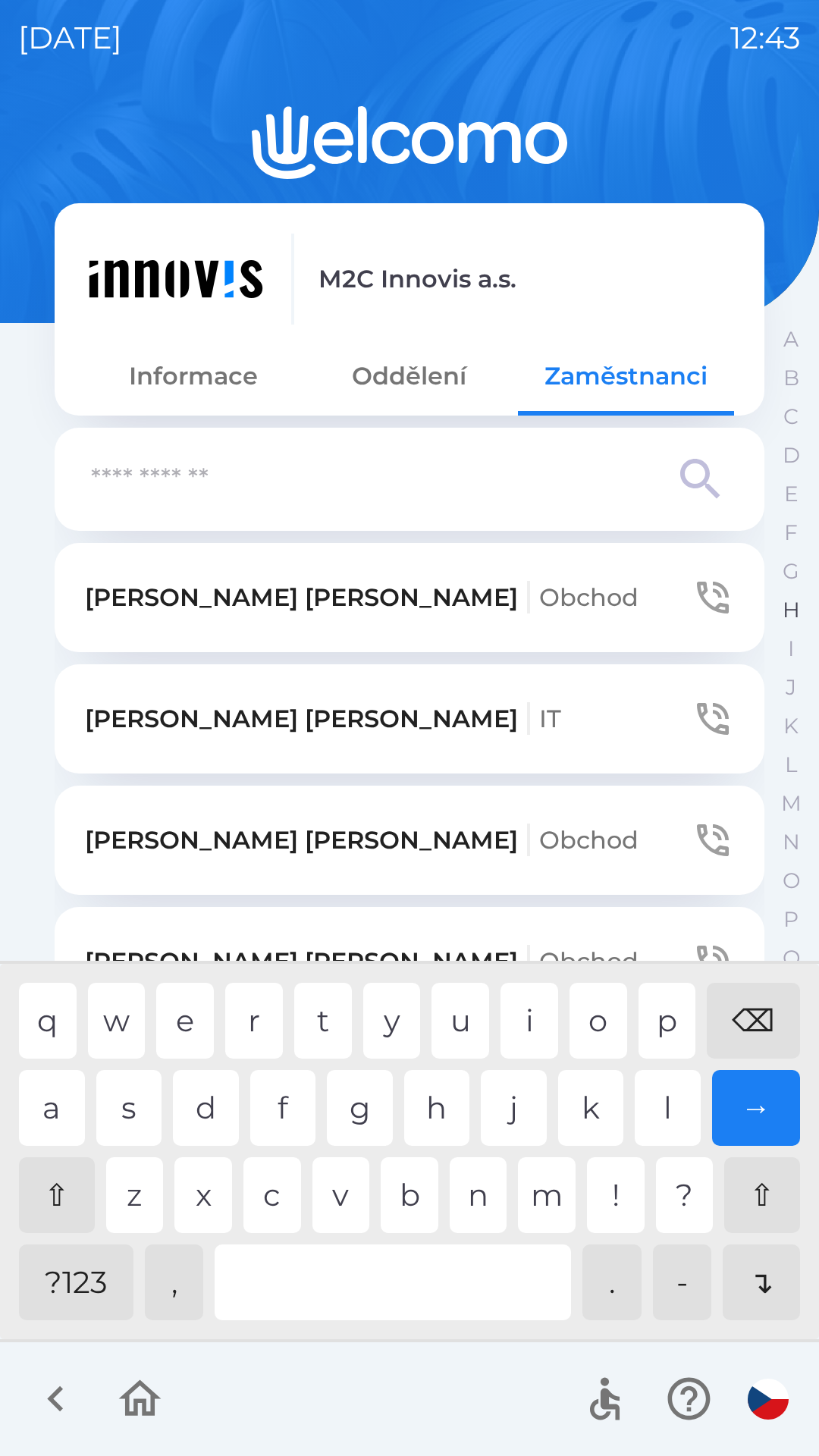
click at [786, 619] on p "H" at bounding box center [791, 610] width 18 height 26
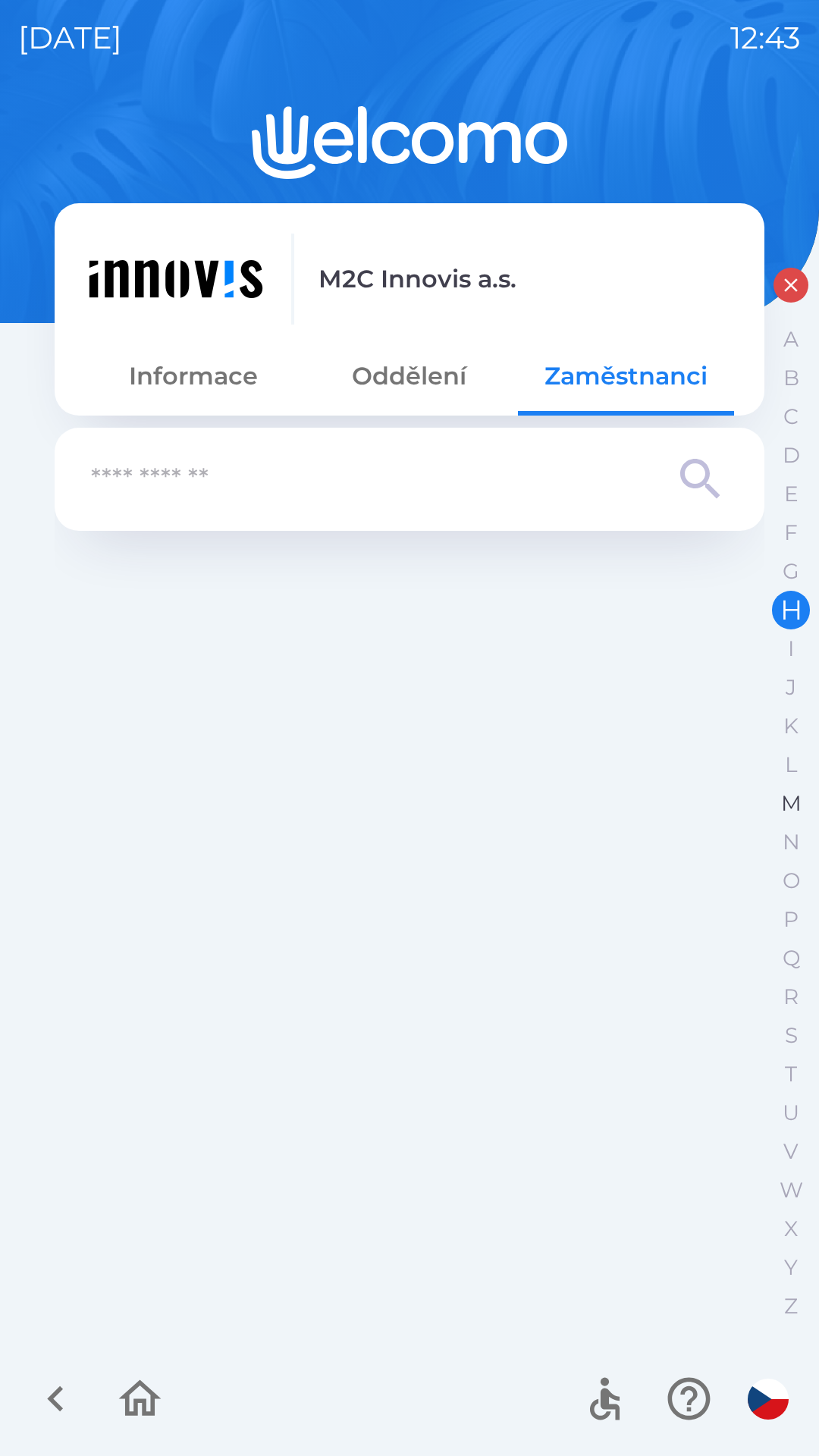
click at [798, 818] on button "M" at bounding box center [790, 803] width 37 height 38
click at [782, 320] on div "A B C D E F G H I J K L M N O P Q R S T U V W X Y Z" at bounding box center [790, 822] width 37 height 1006
click at [785, 290] on icon "button" at bounding box center [790, 285] width 14 height 14
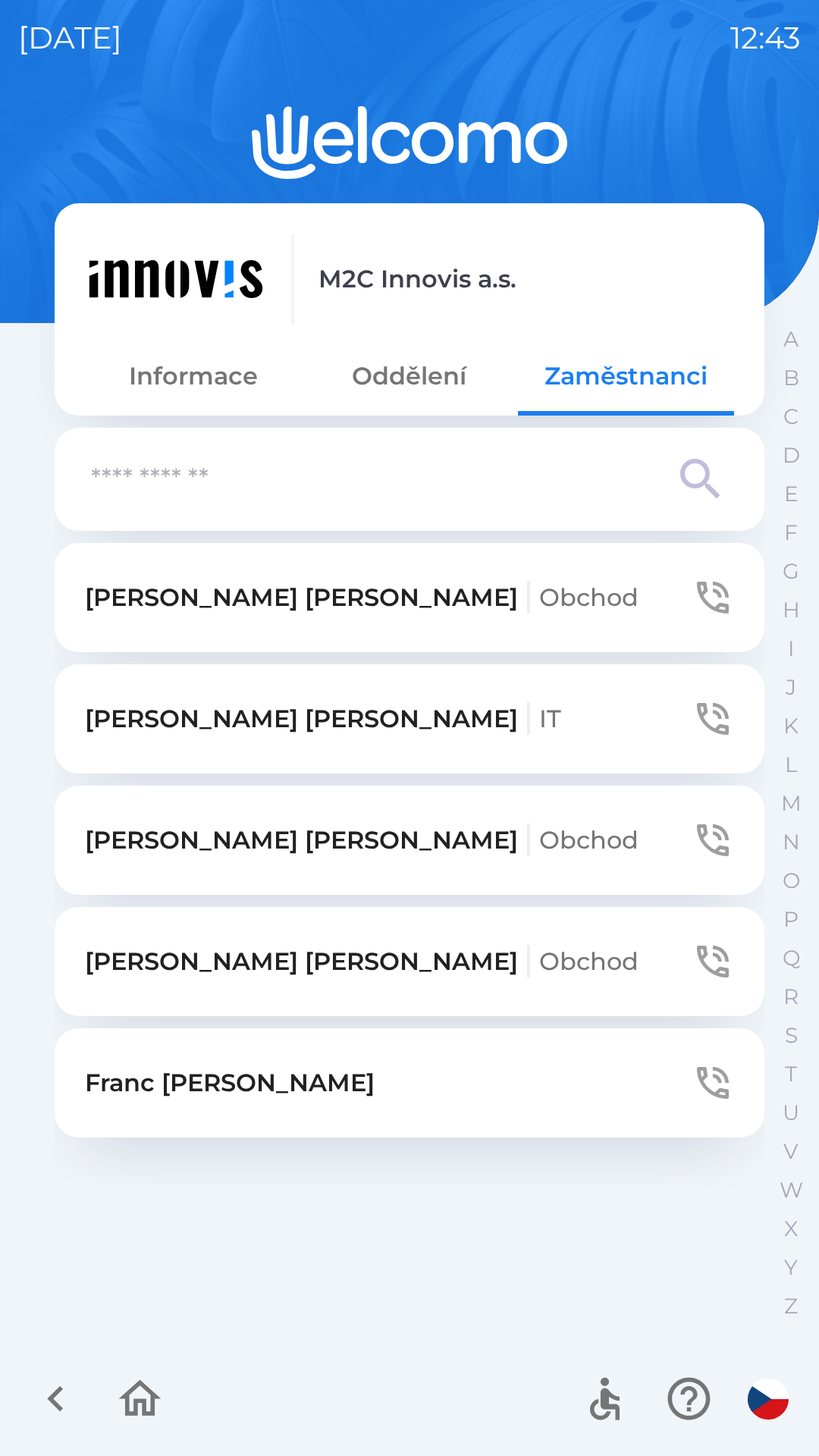
click at [165, 1409] on icon "button" at bounding box center [140, 1399] width 51 height 51
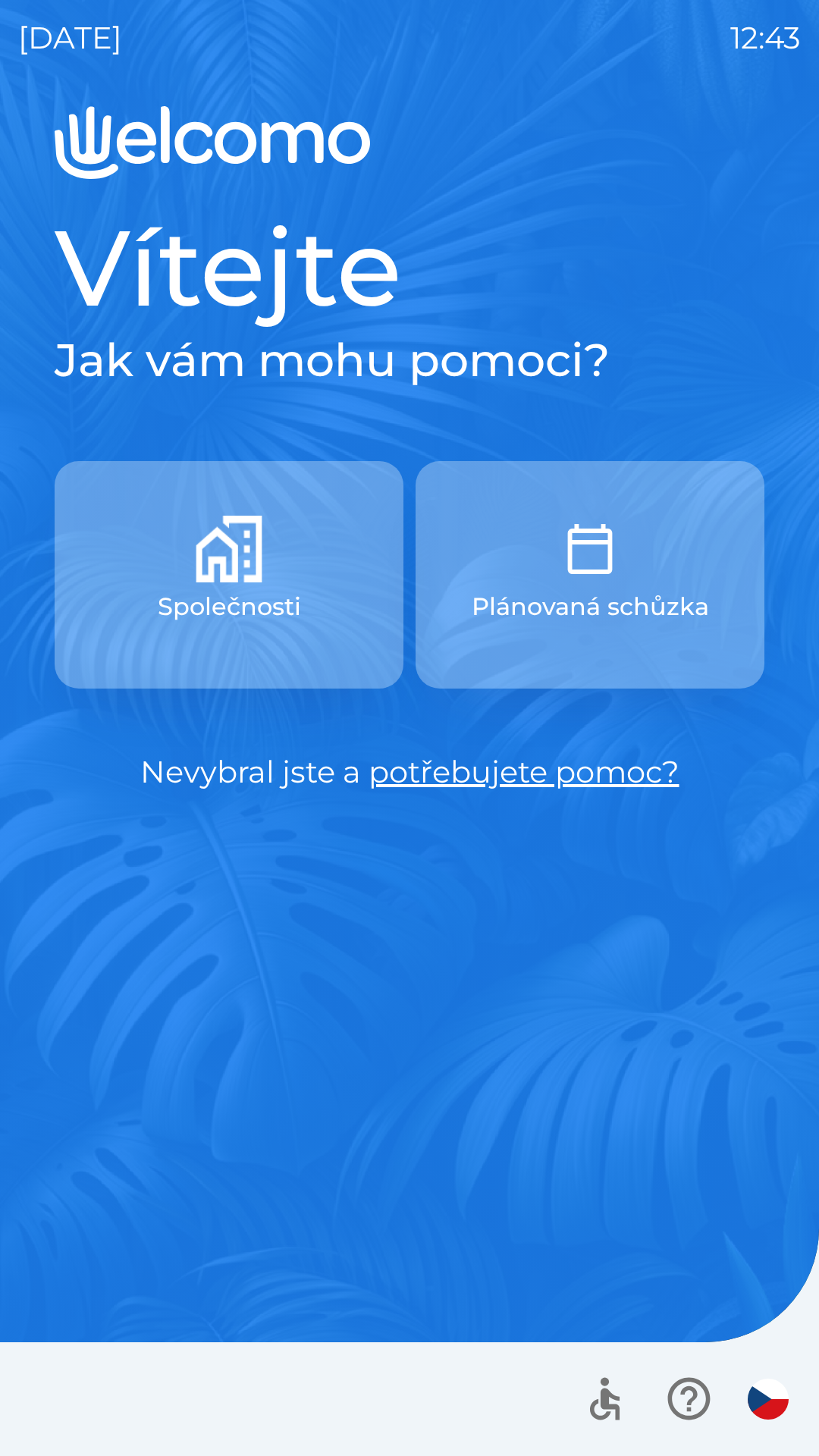
click at [539, 615] on p "Plánovaná schůzka" at bounding box center [589, 607] width 237 height 37
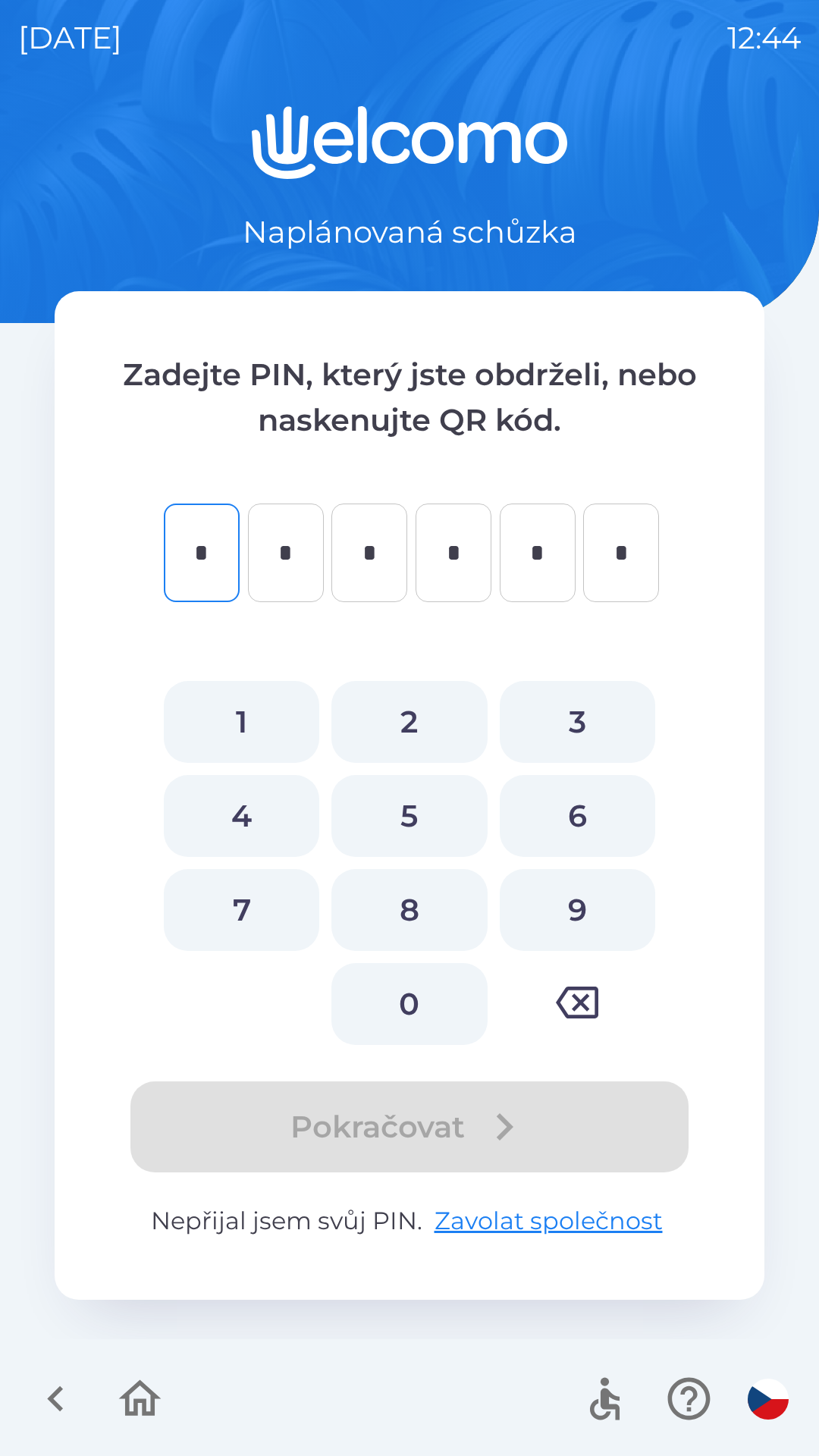
click at [518, 879] on button "9" at bounding box center [577, 909] width 156 height 82
type input "*"
click at [383, 775] on button "5" at bounding box center [410, 816] width 156 height 82
click at [578, 1009] on icon "button" at bounding box center [576, 1002] width 42 height 42
type input "*"
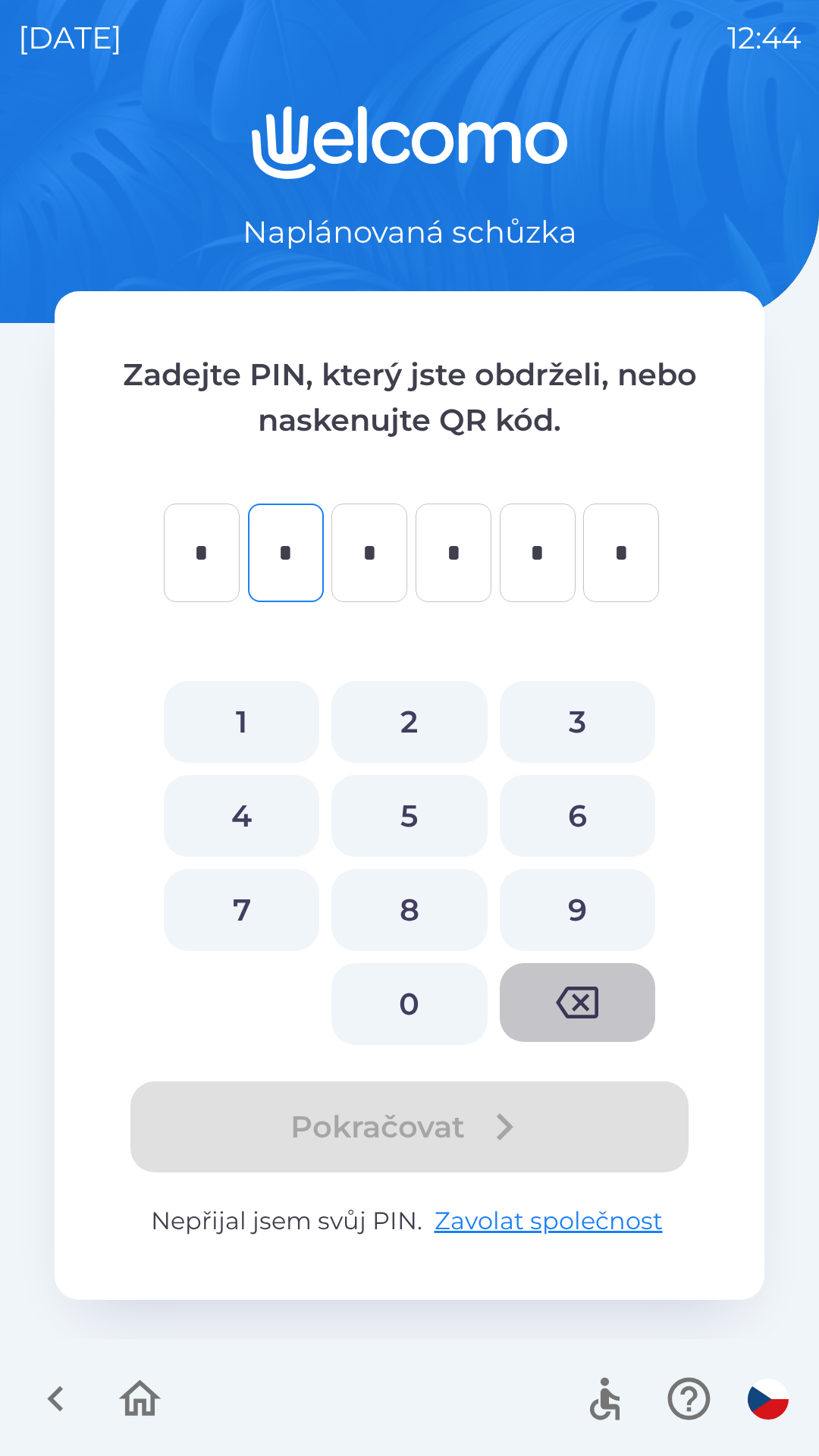
click at [568, 1002] on icon "button" at bounding box center [576, 1002] width 42 height 42
type input "*"
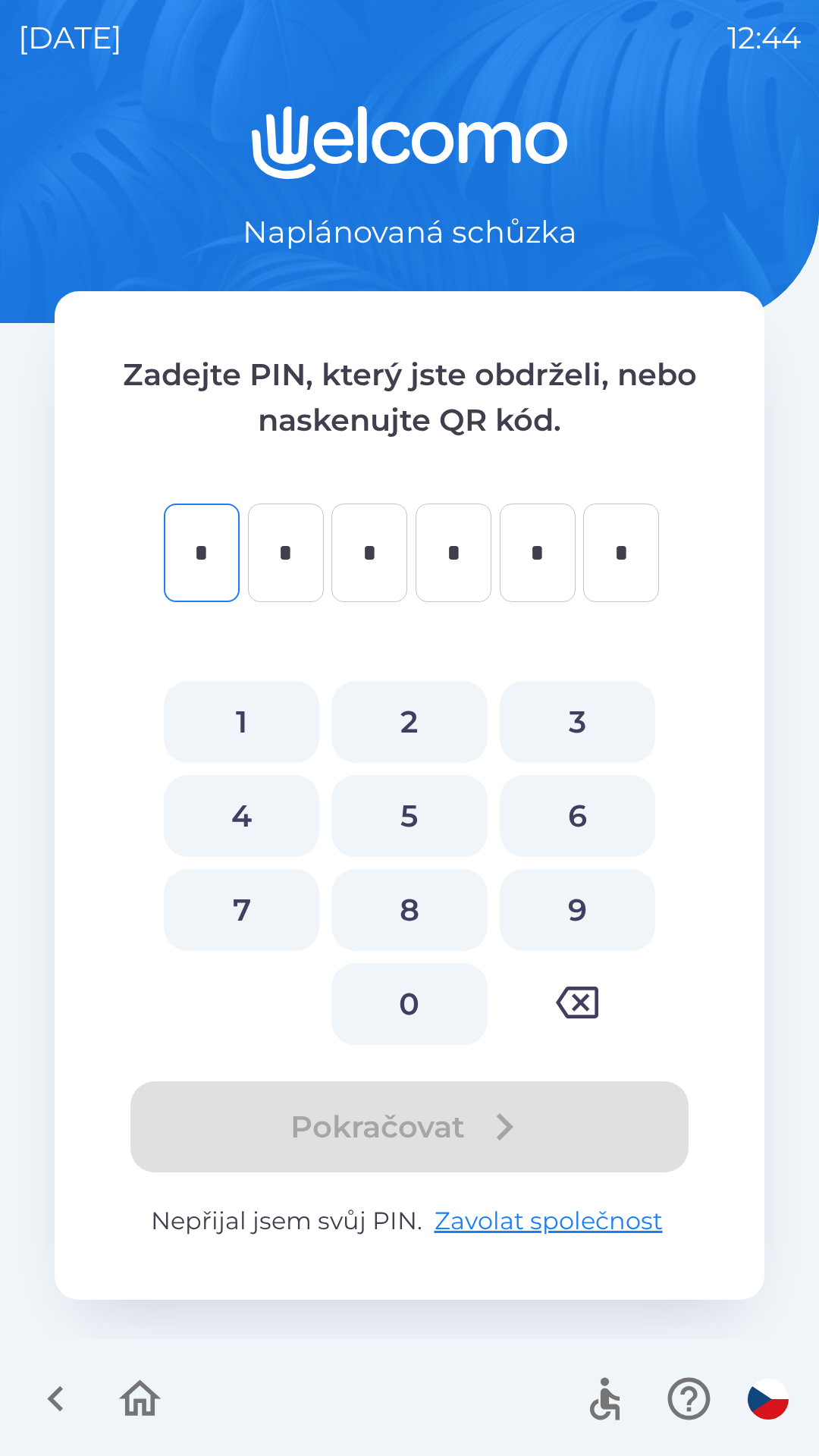
click at [124, 1403] on icon "button" at bounding box center [140, 1399] width 51 height 51
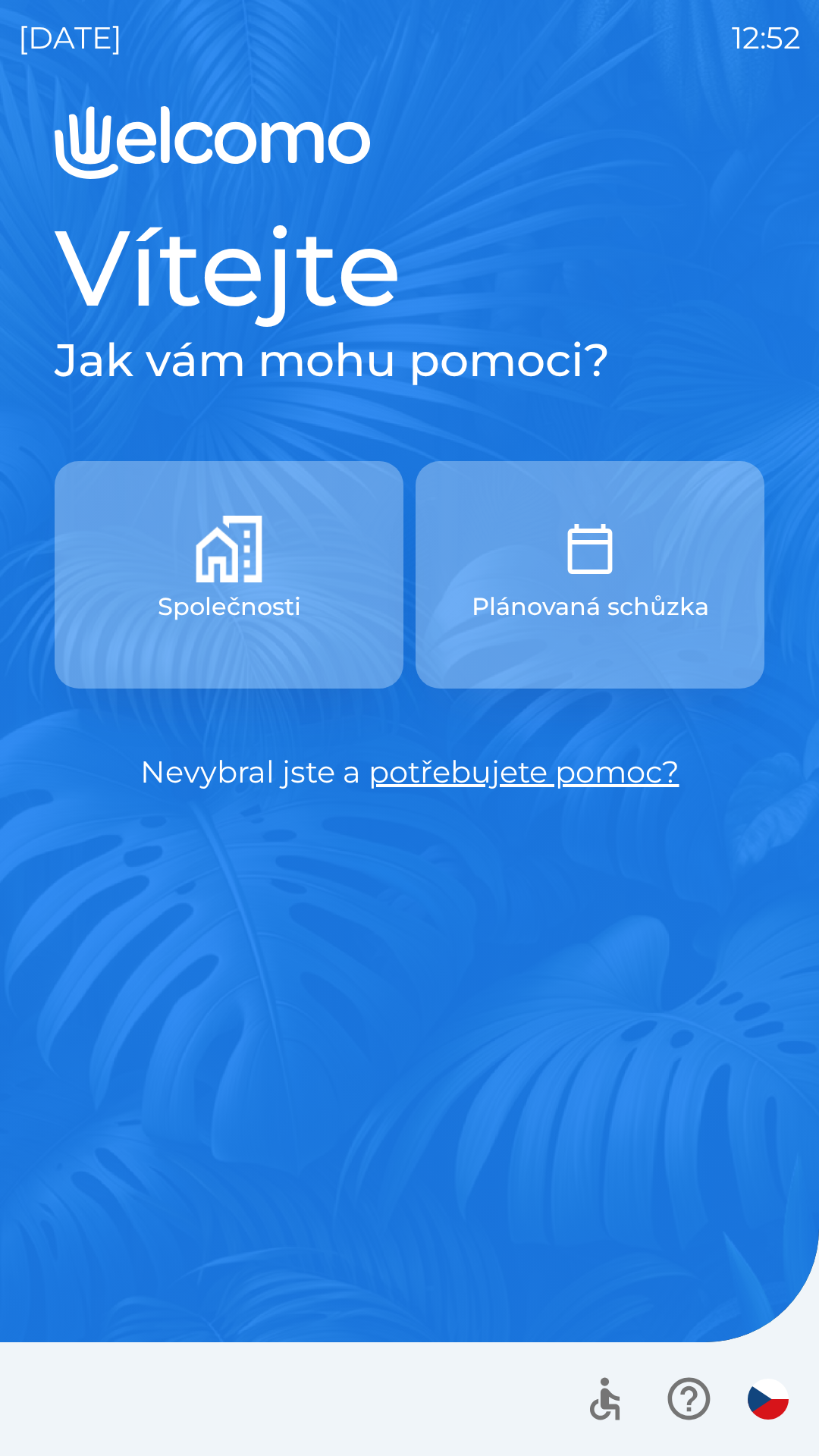
click at [117, 633] on button "Společnosti" at bounding box center [229, 575] width 349 height 228
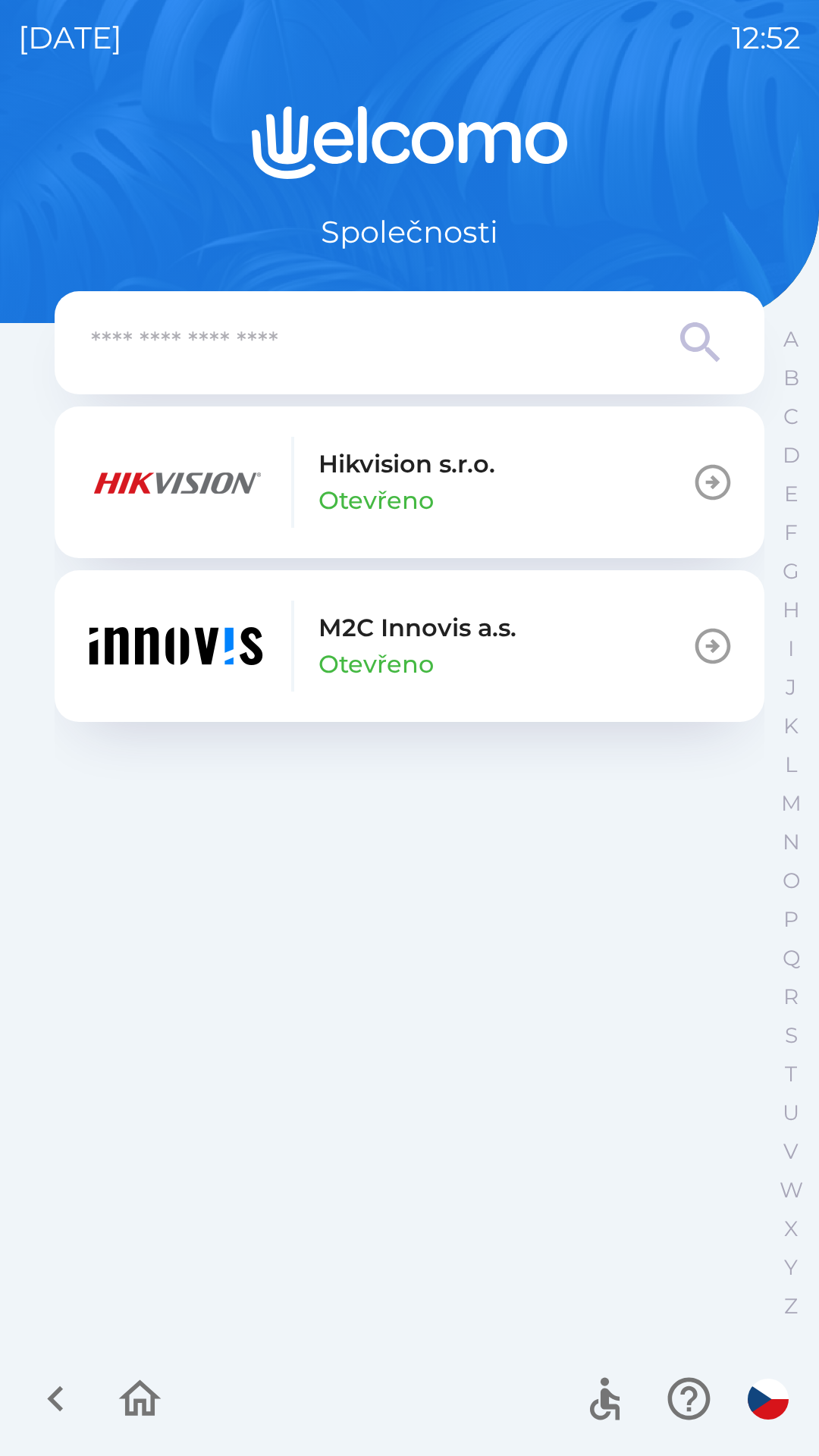
click at [366, 633] on p "M2C Innovis a.s." at bounding box center [417, 627] width 198 height 37
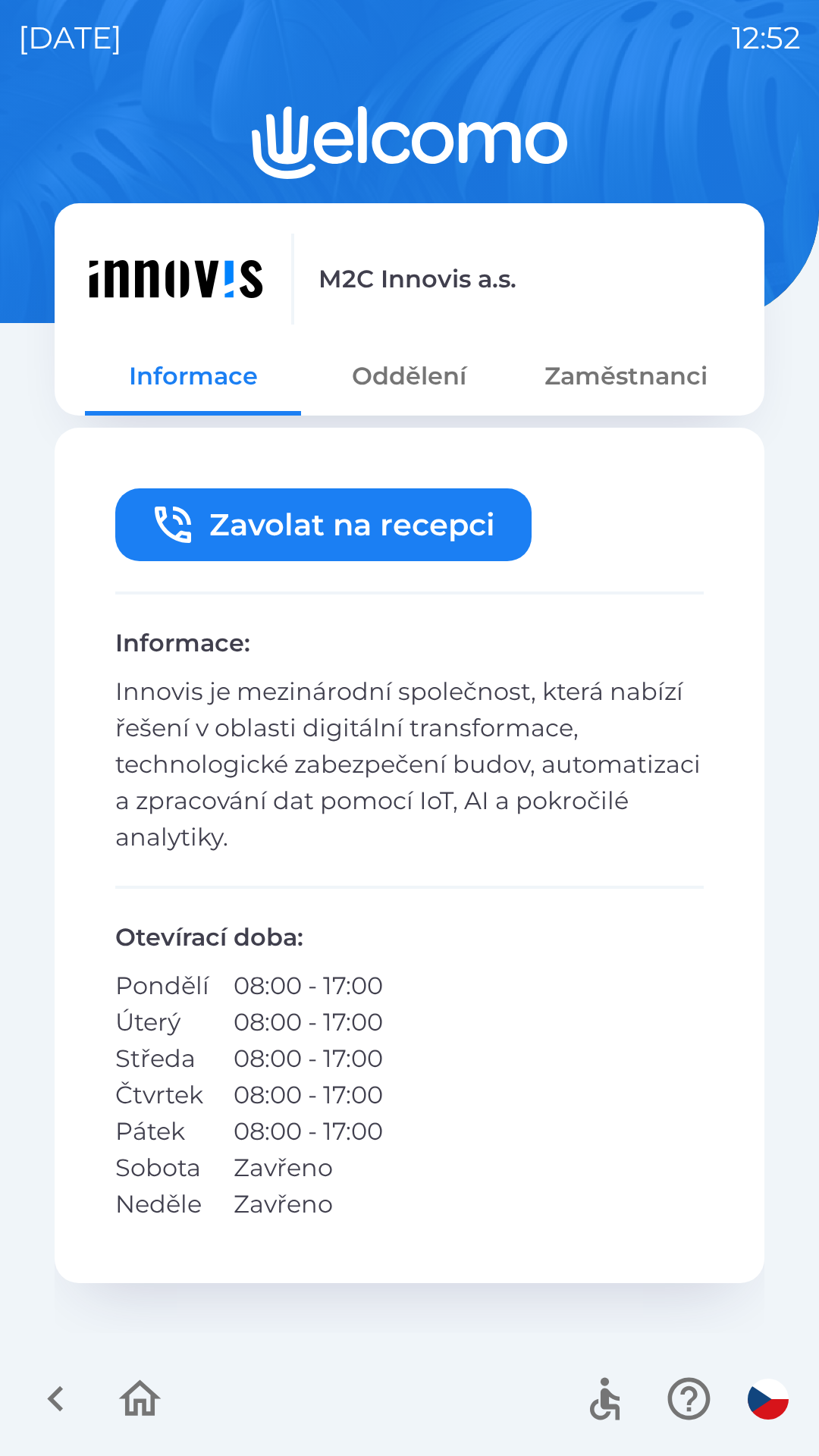
click at [366, 380] on button "Oddělení" at bounding box center [409, 376] width 216 height 54
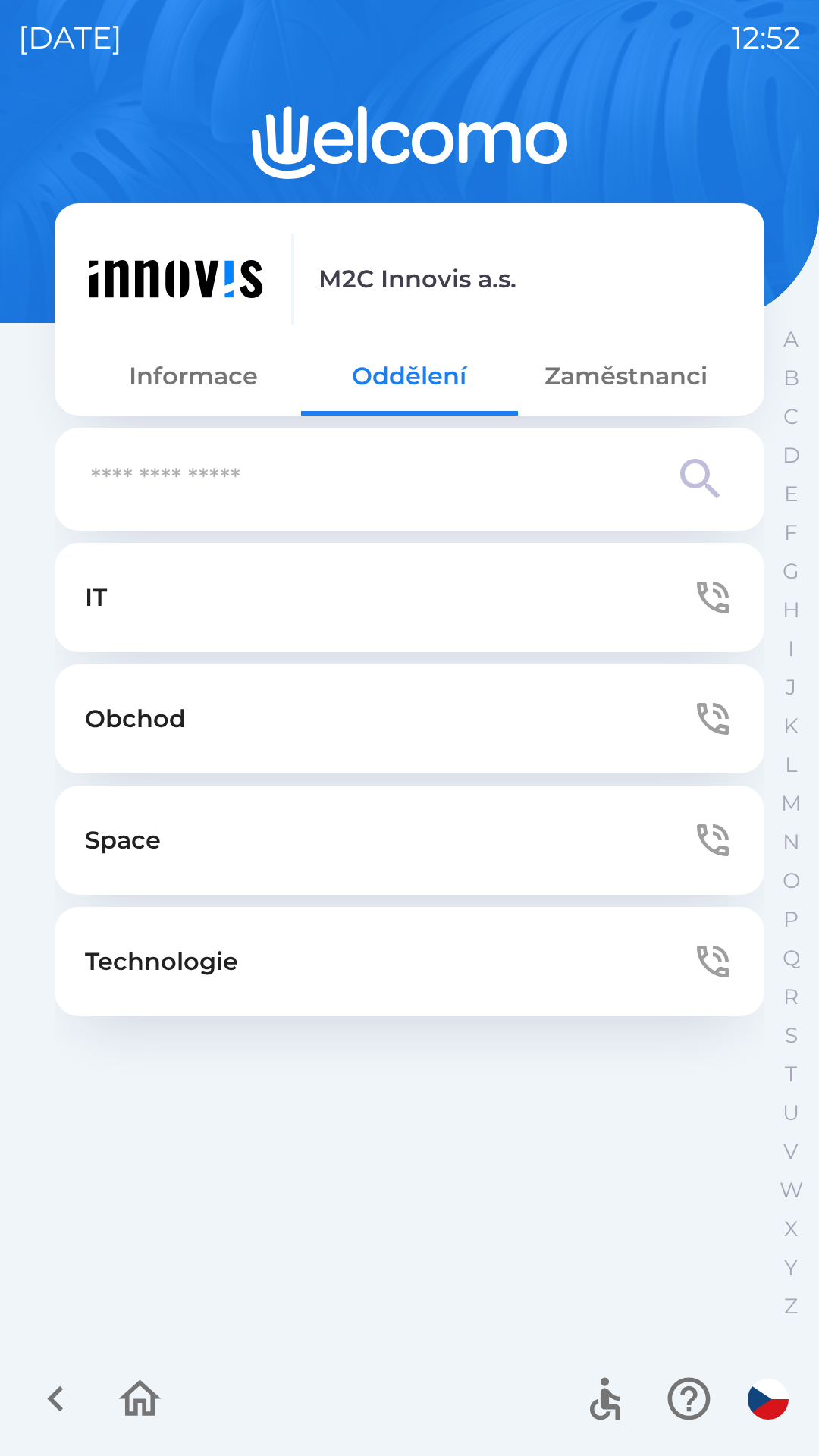
click at [584, 387] on button "Zaměstnanci" at bounding box center [625, 376] width 216 height 54
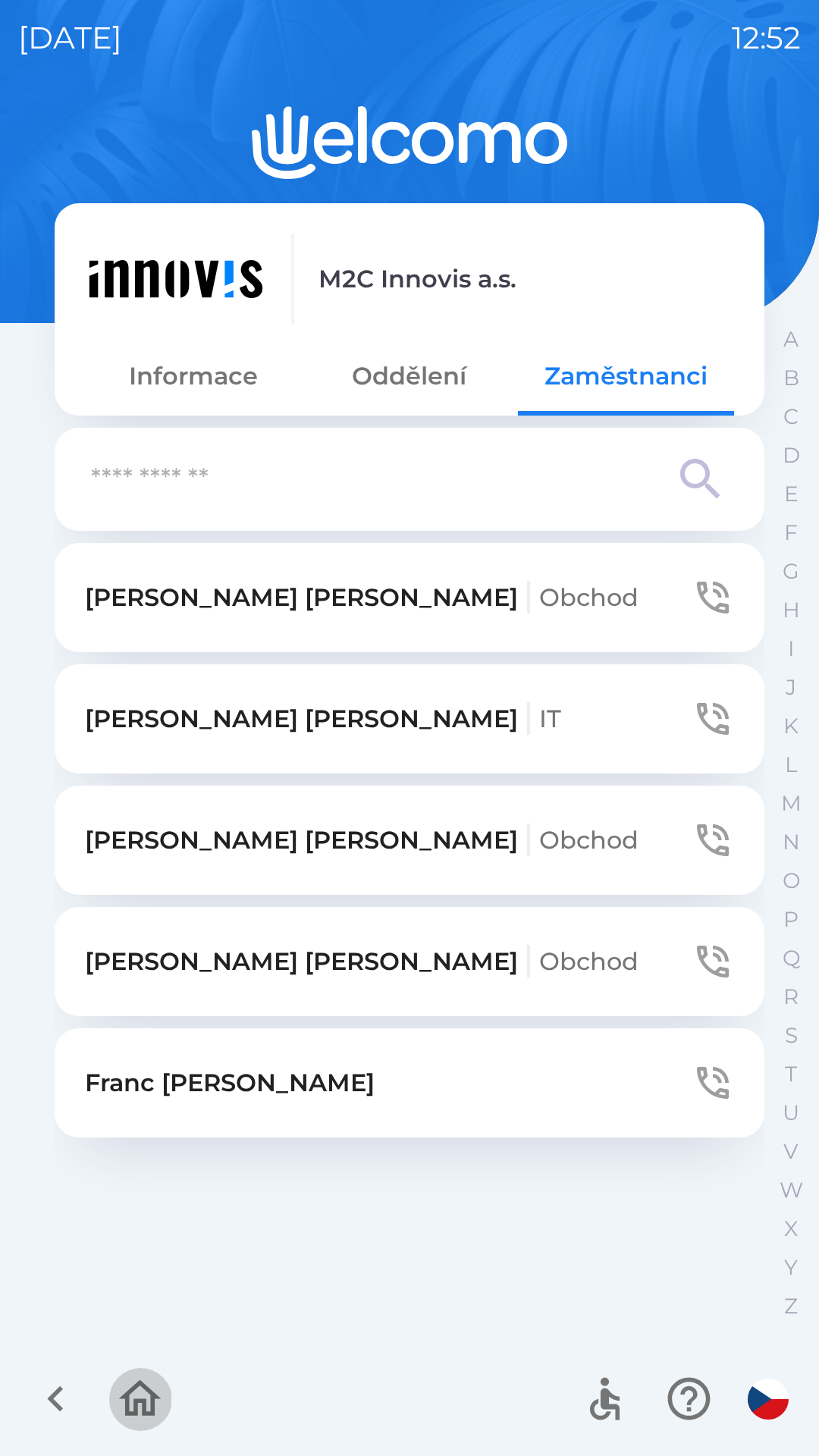
click at [147, 1404] on icon "button" at bounding box center [140, 1399] width 51 height 51
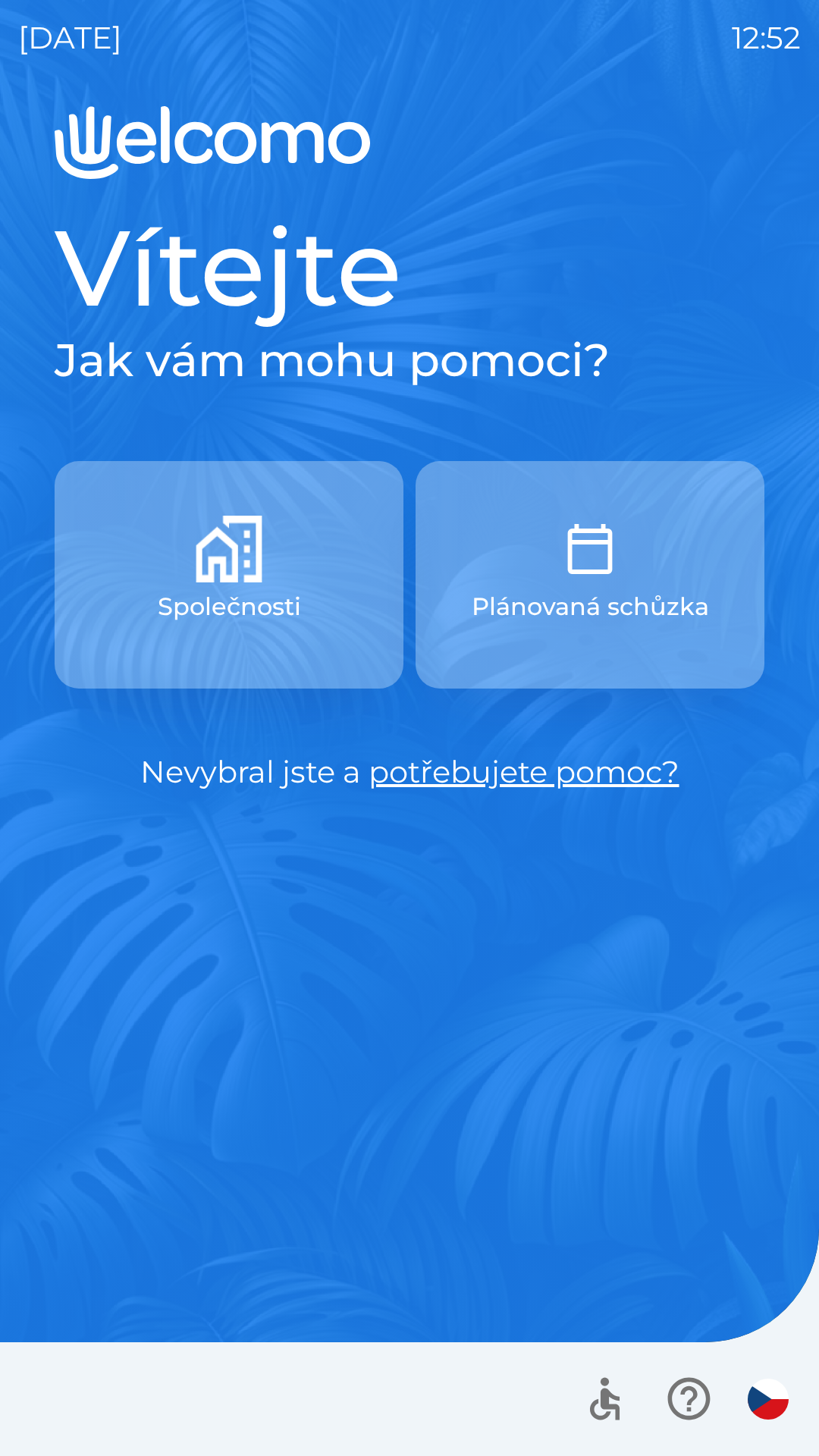
click at [771, 1405] on img "button" at bounding box center [768, 1400] width 41 height 41
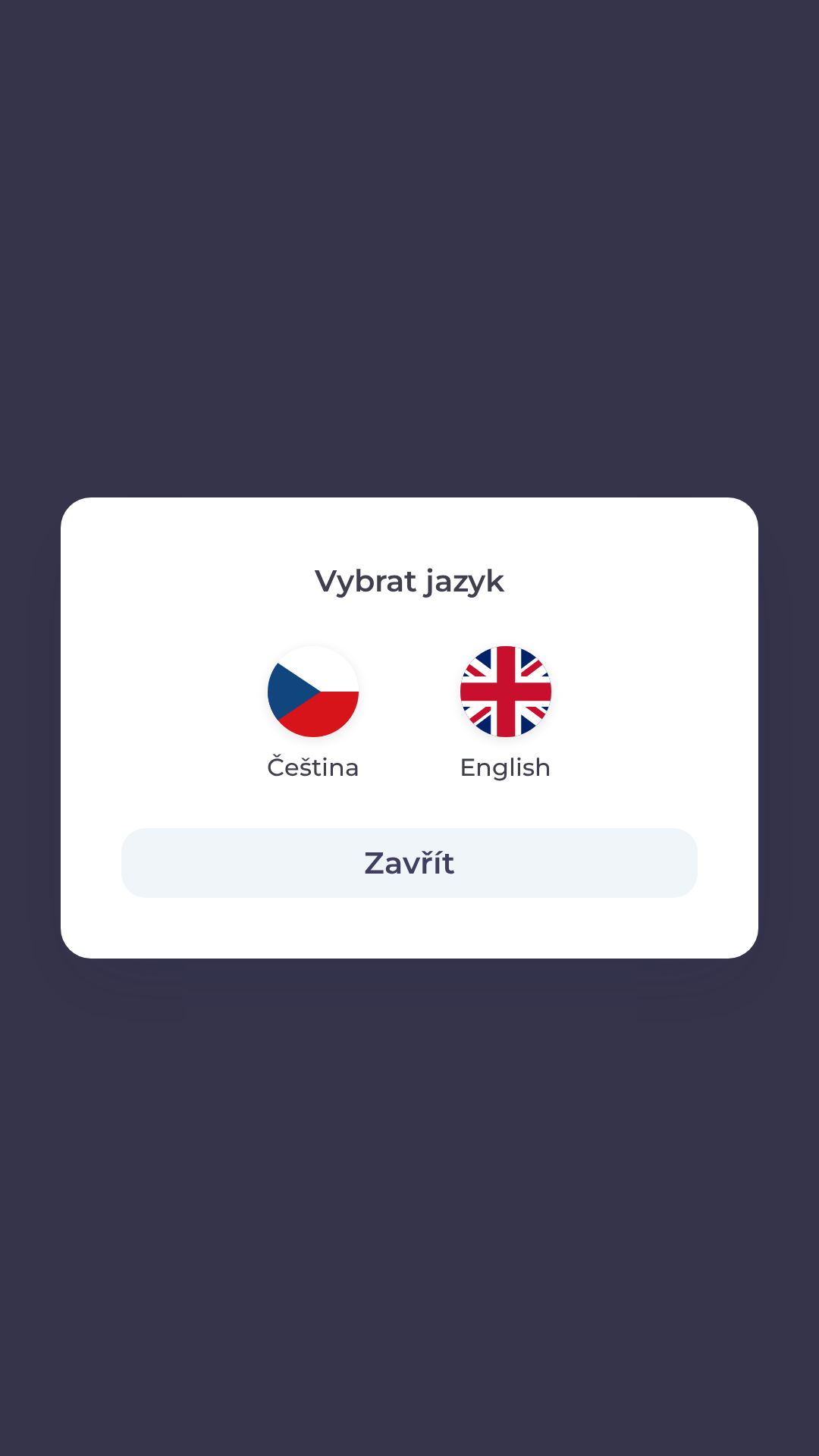
click at [517, 693] on img "button" at bounding box center [505, 691] width 91 height 91
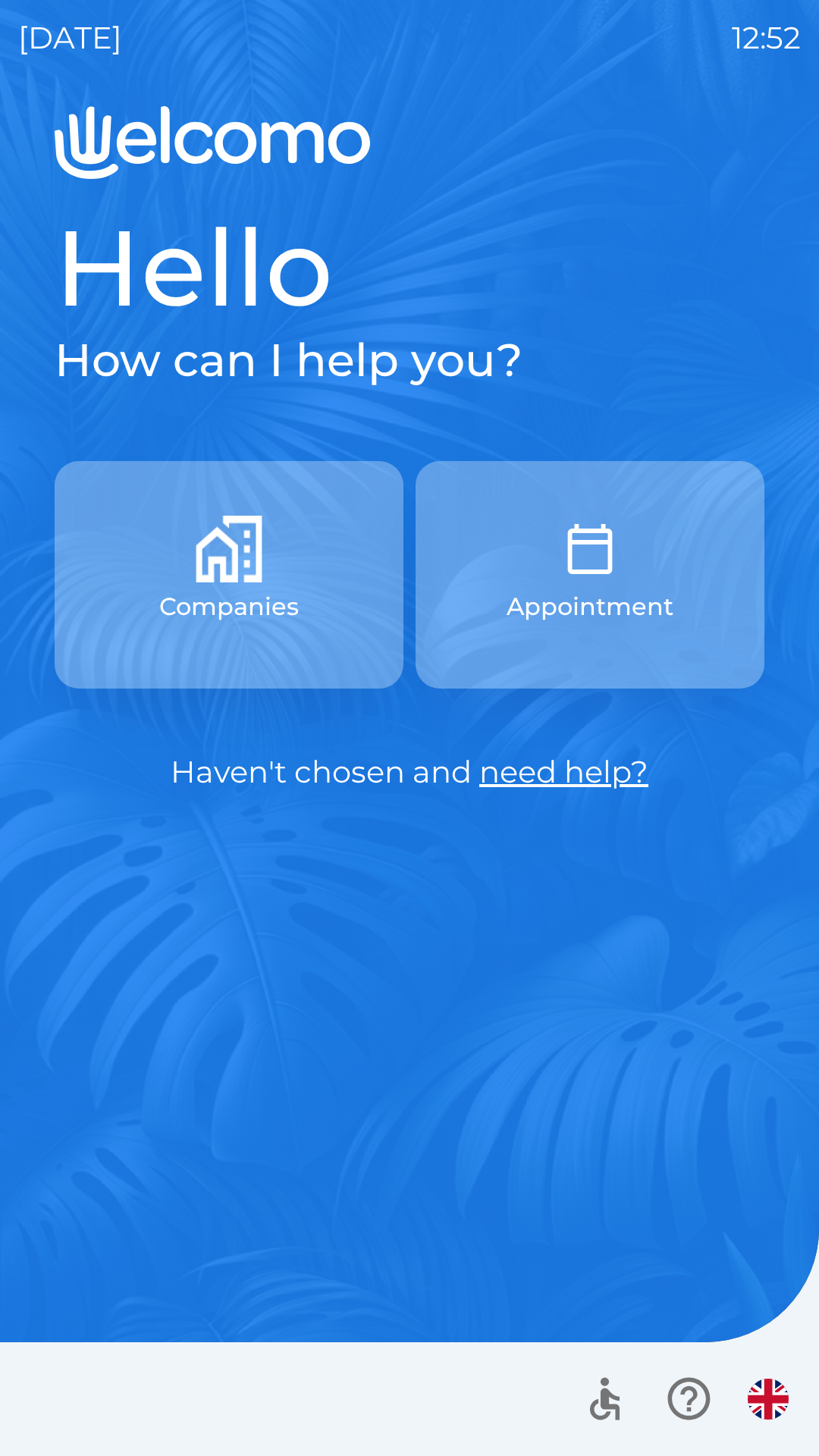
click at [569, 608] on p "Appointment" at bounding box center [589, 607] width 167 height 37
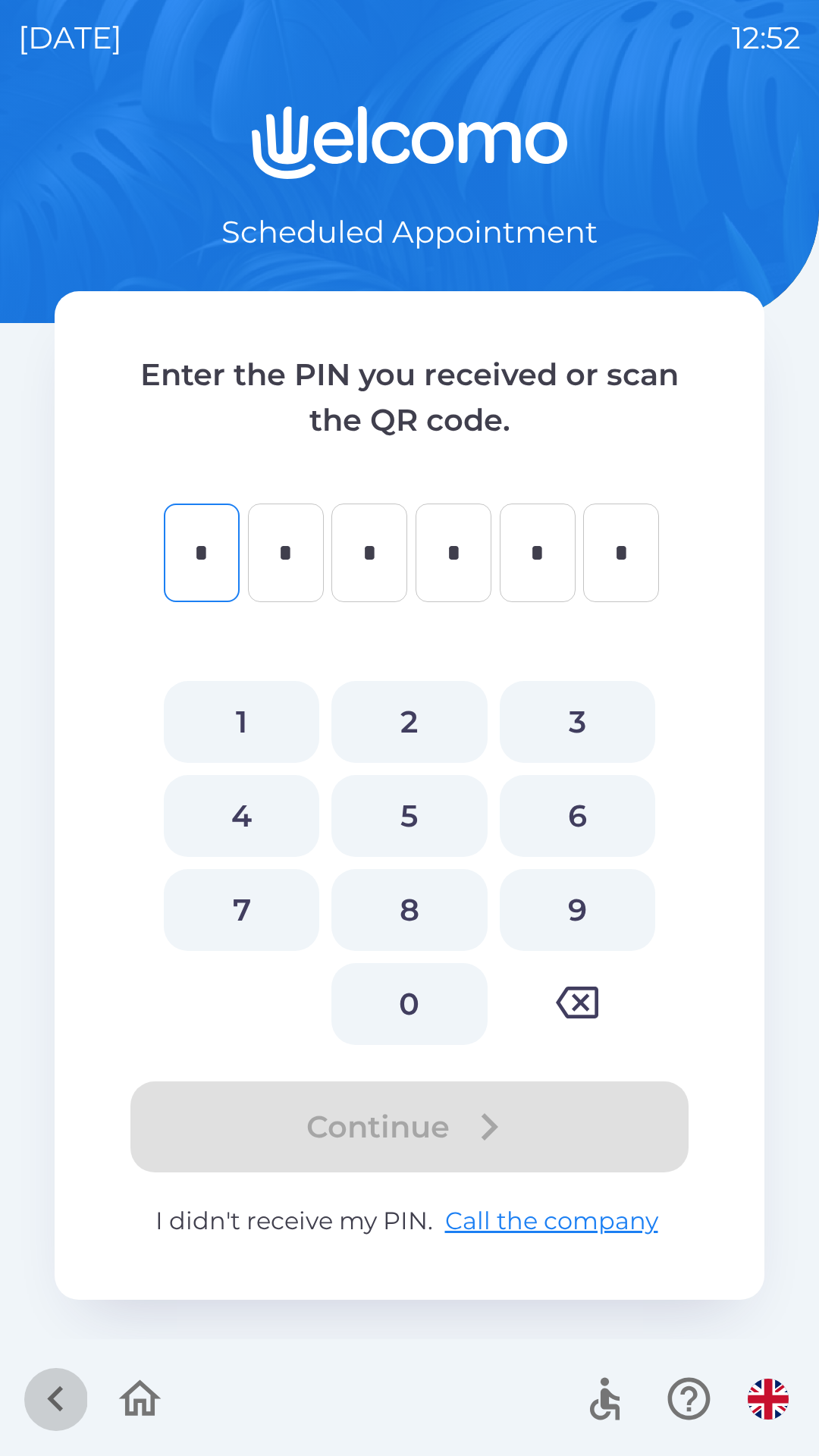
click at [73, 1403] on icon "button" at bounding box center [55, 1399] width 51 height 51
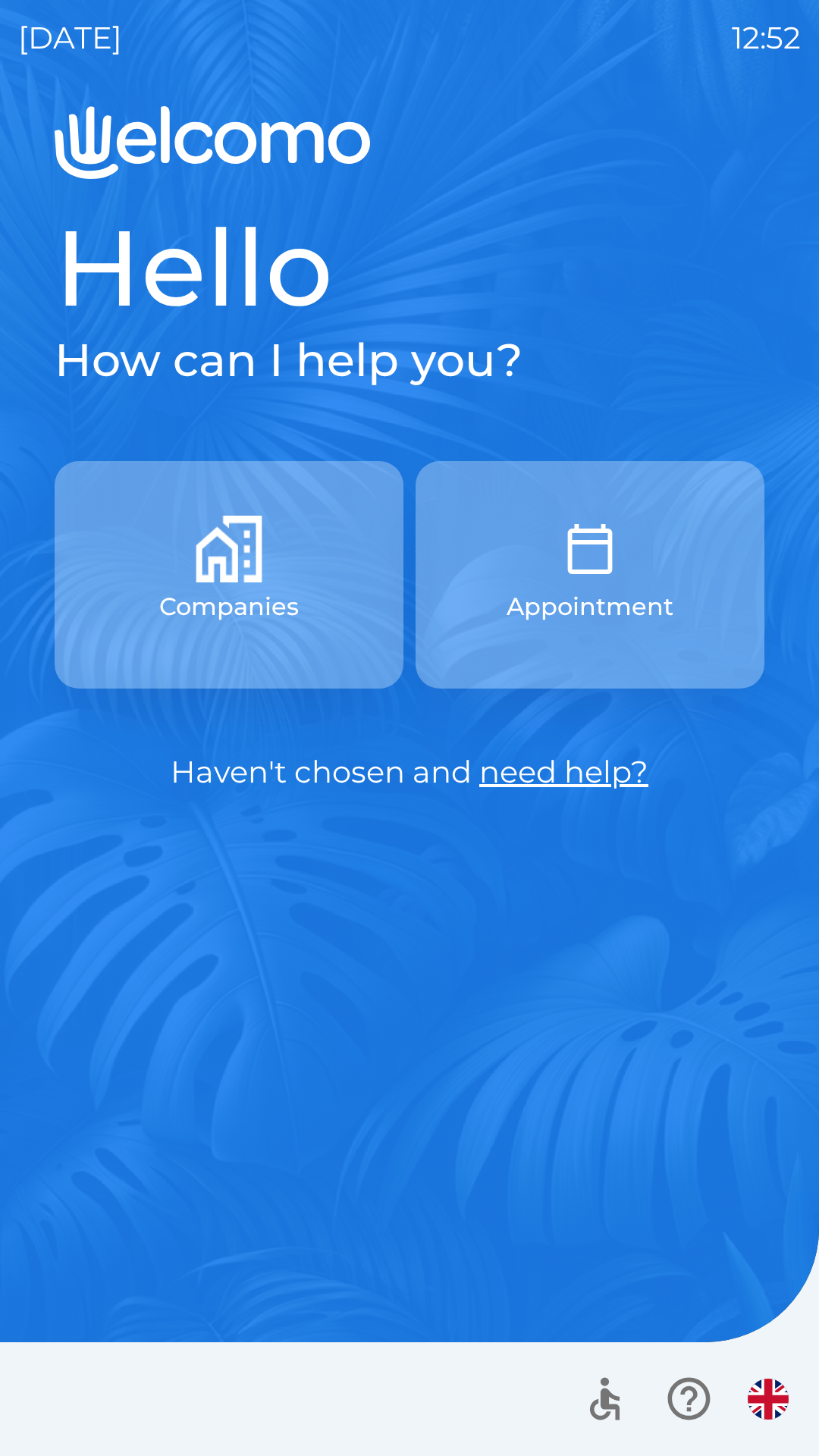
click at [216, 614] on p "Companies" at bounding box center [229, 607] width 140 height 37
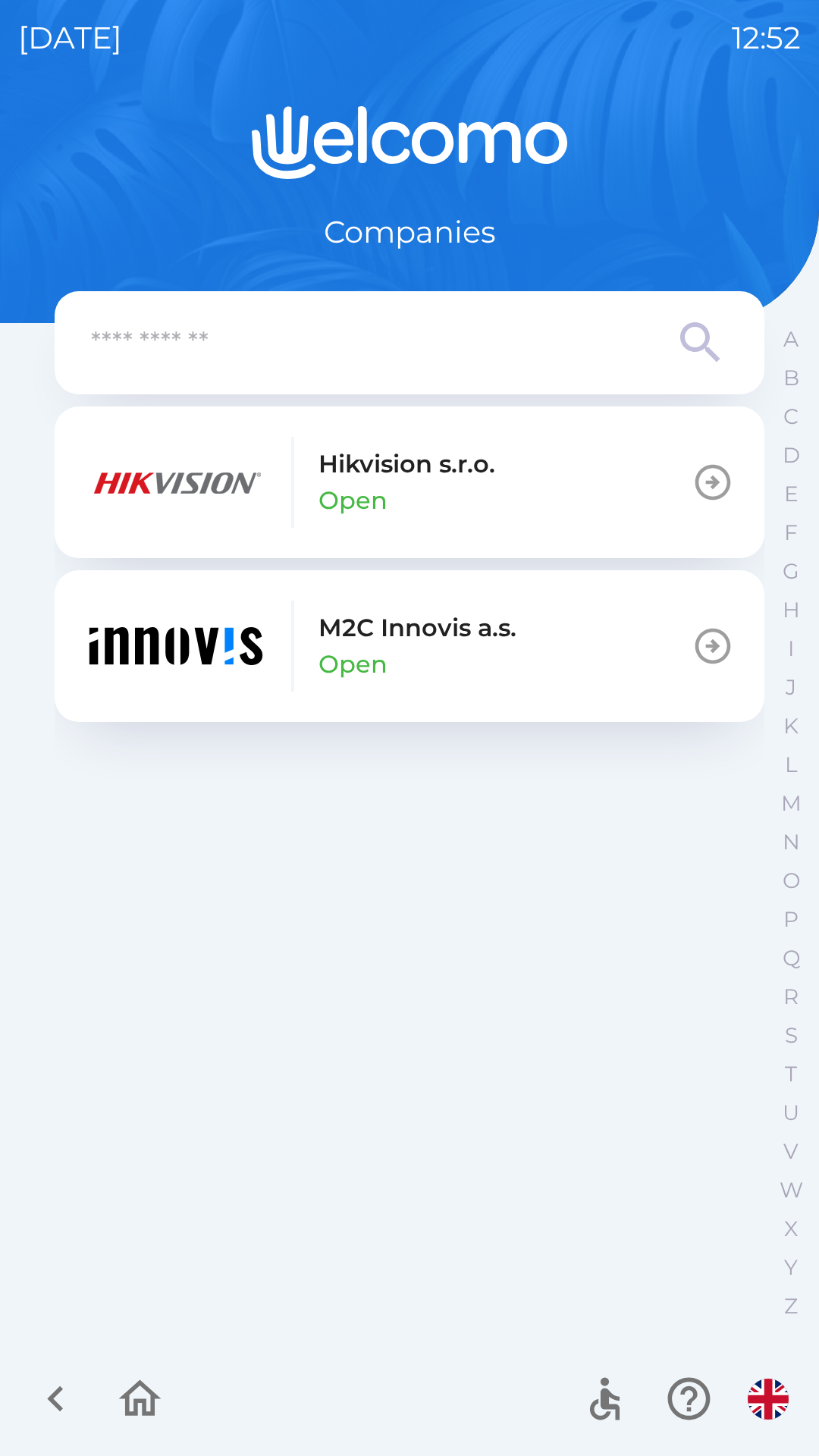
click at [489, 657] on div "M2C Innovis a.s. Open" at bounding box center [417, 646] width 198 height 73
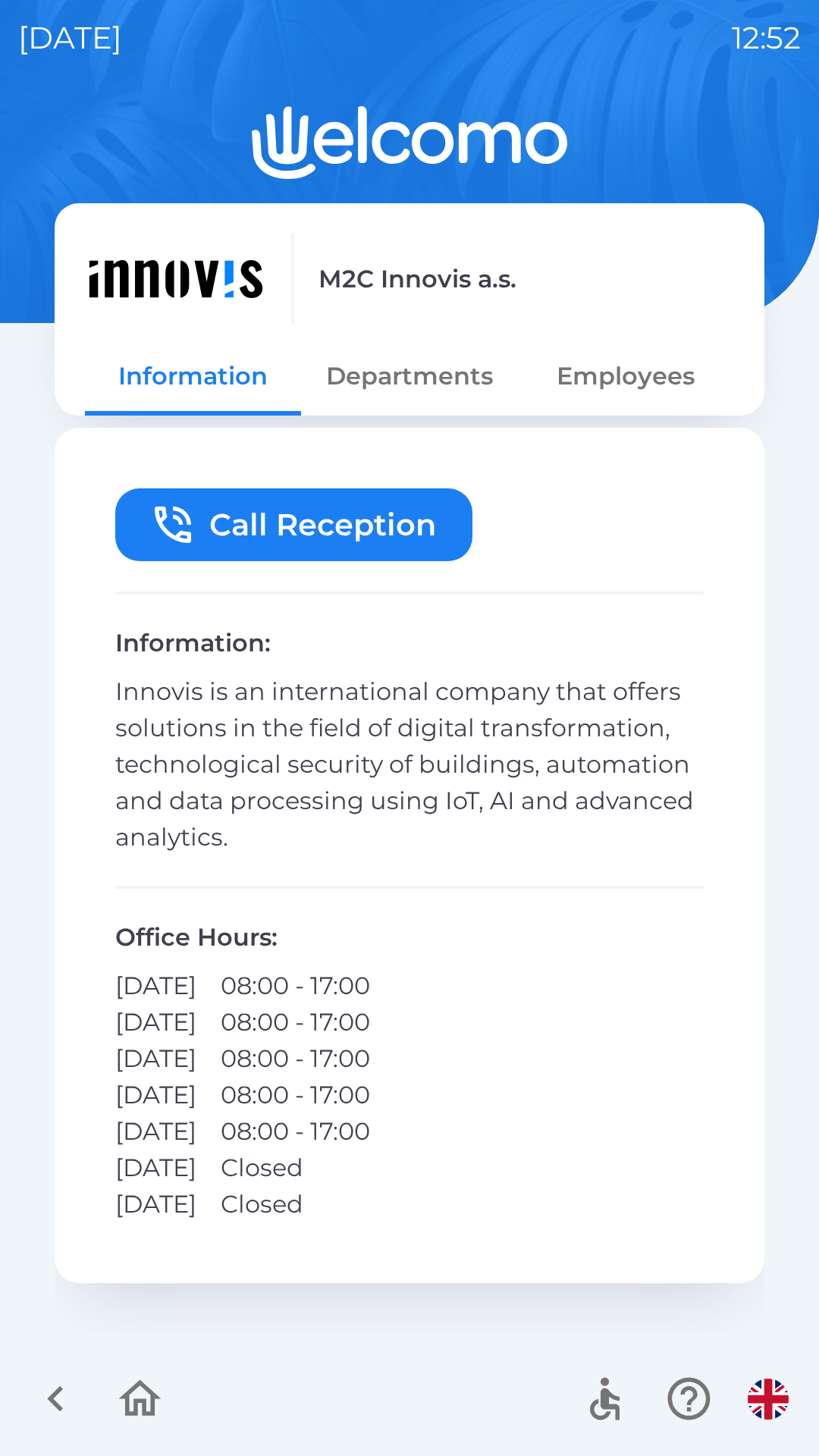
click at [371, 359] on button "Departments" at bounding box center [409, 376] width 216 height 54
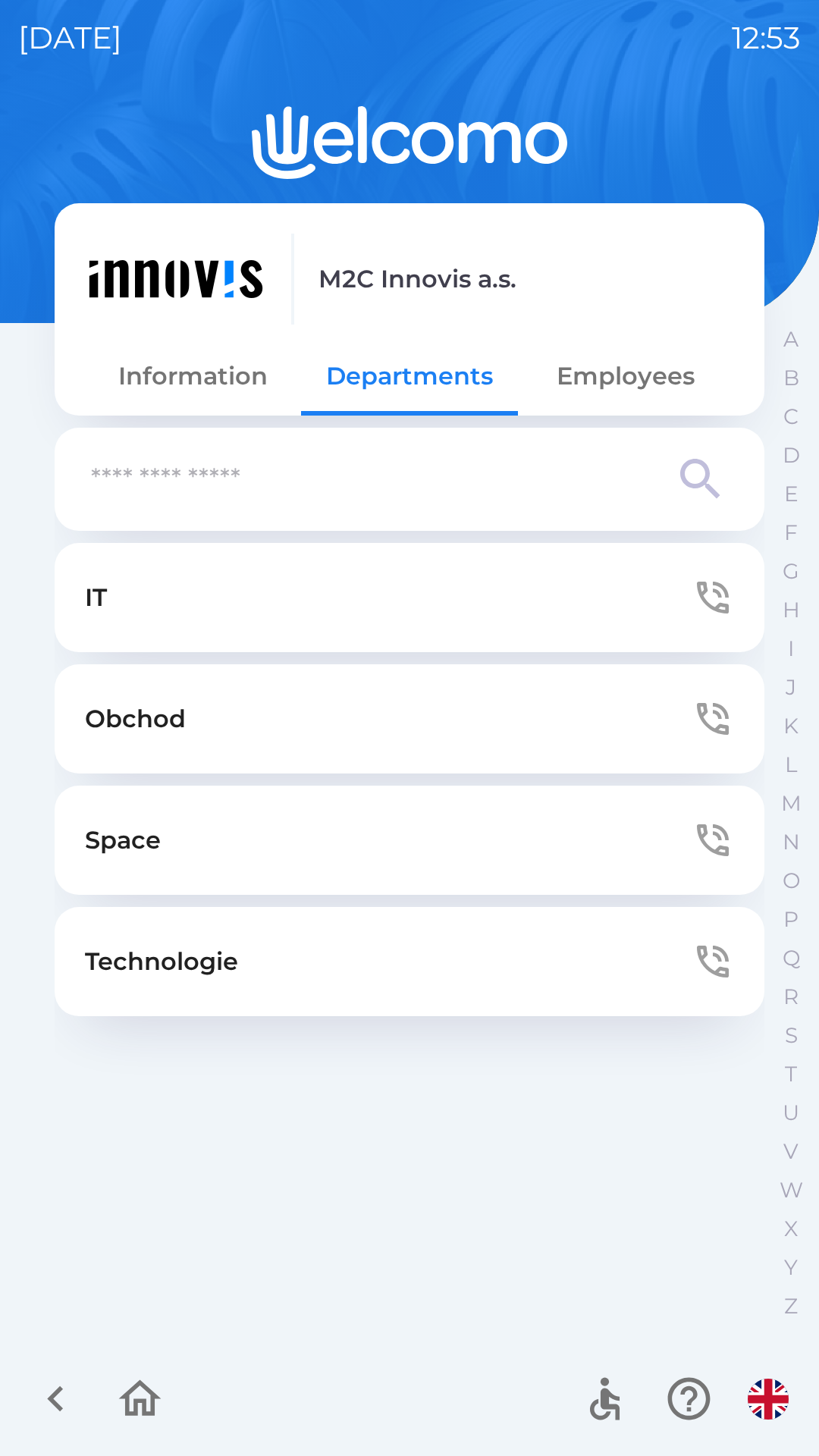
click at [603, 374] on button "Employees" at bounding box center [625, 376] width 216 height 54
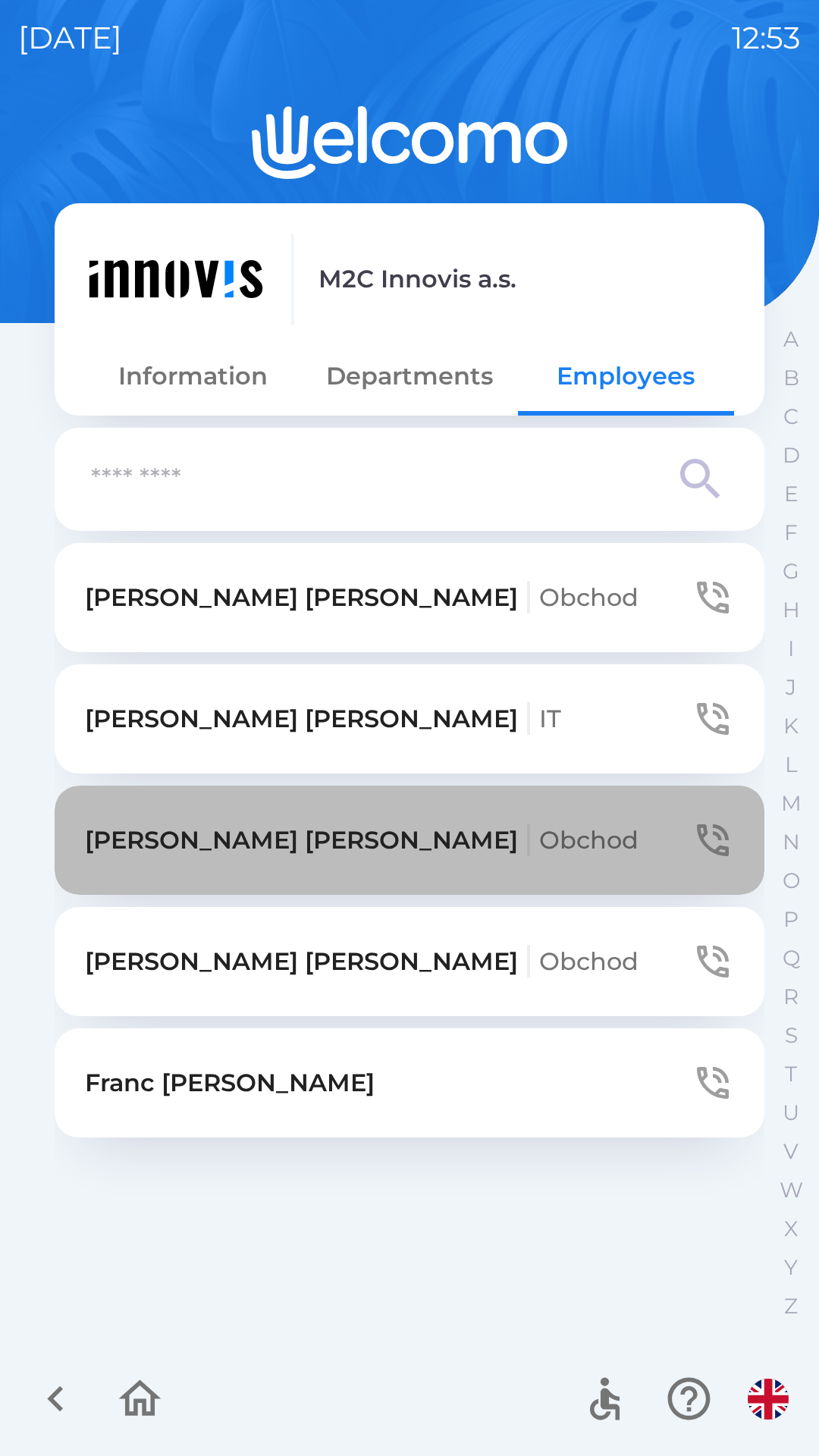
click at [412, 803] on button "[PERSON_NAME]" at bounding box center [409, 840] width 709 height 109
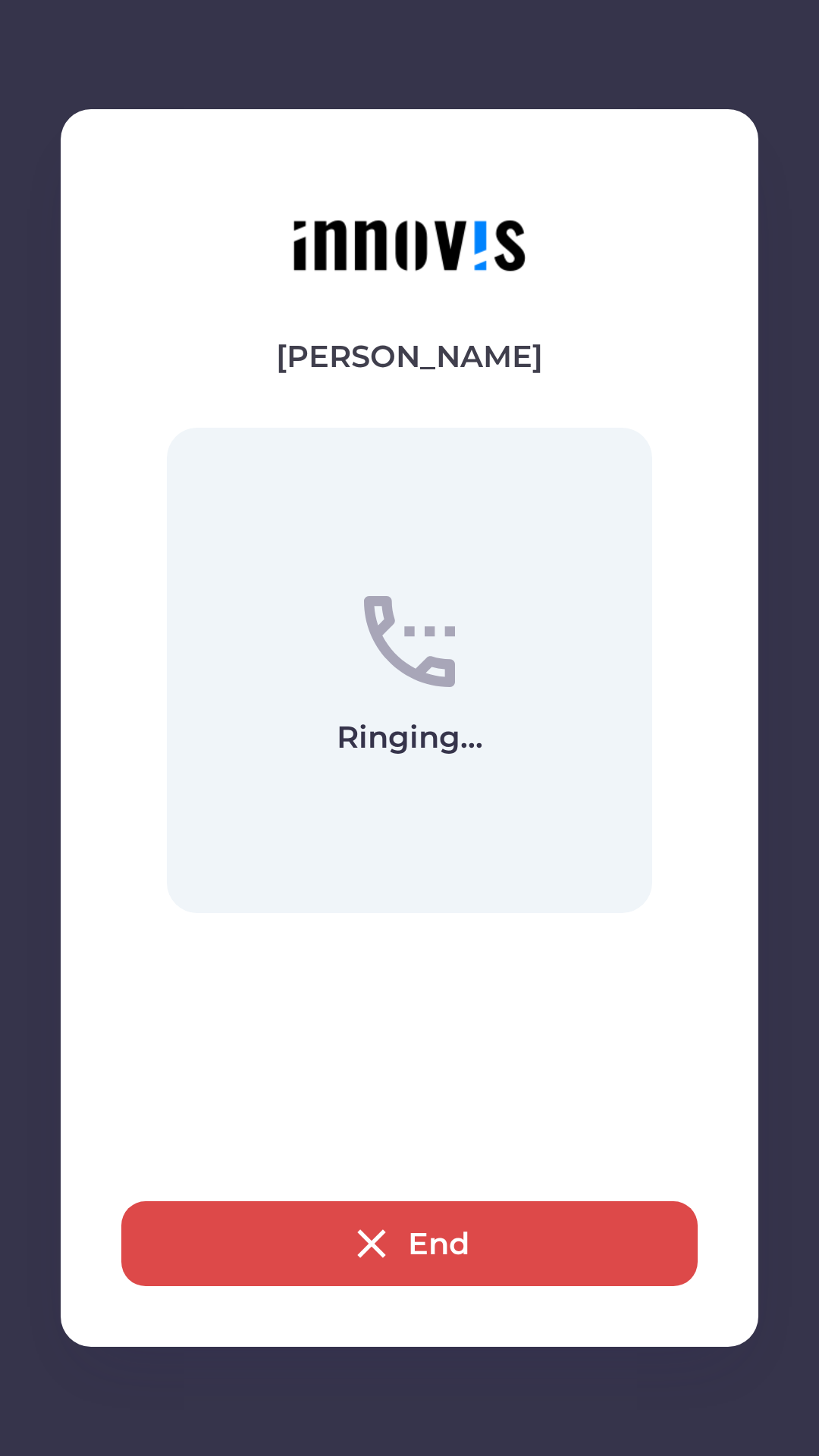
click at [367, 1222] on icon "button" at bounding box center [371, 1244] width 49 height 49
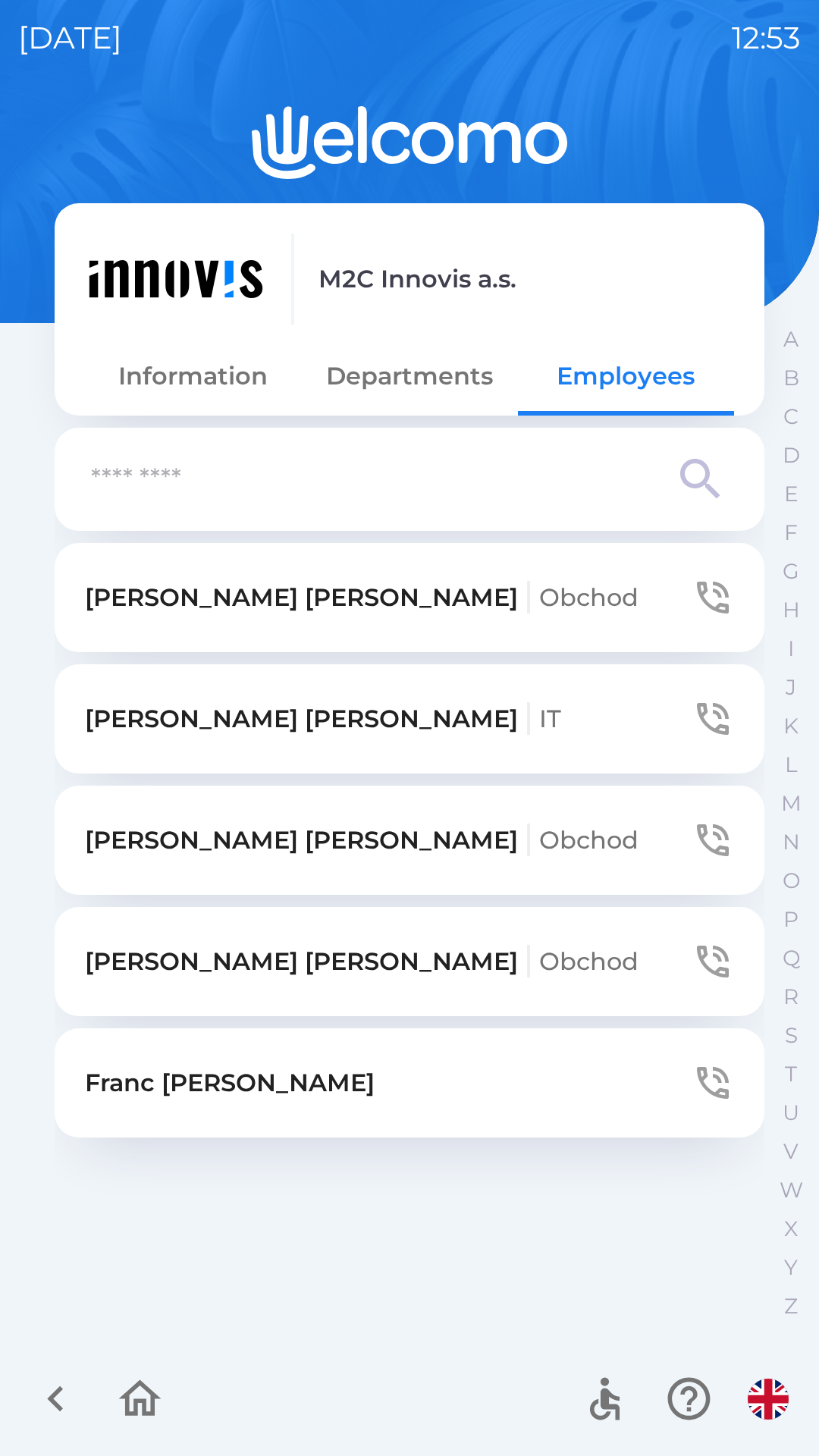
click at [122, 1405] on icon "button" at bounding box center [140, 1399] width 51 height 51
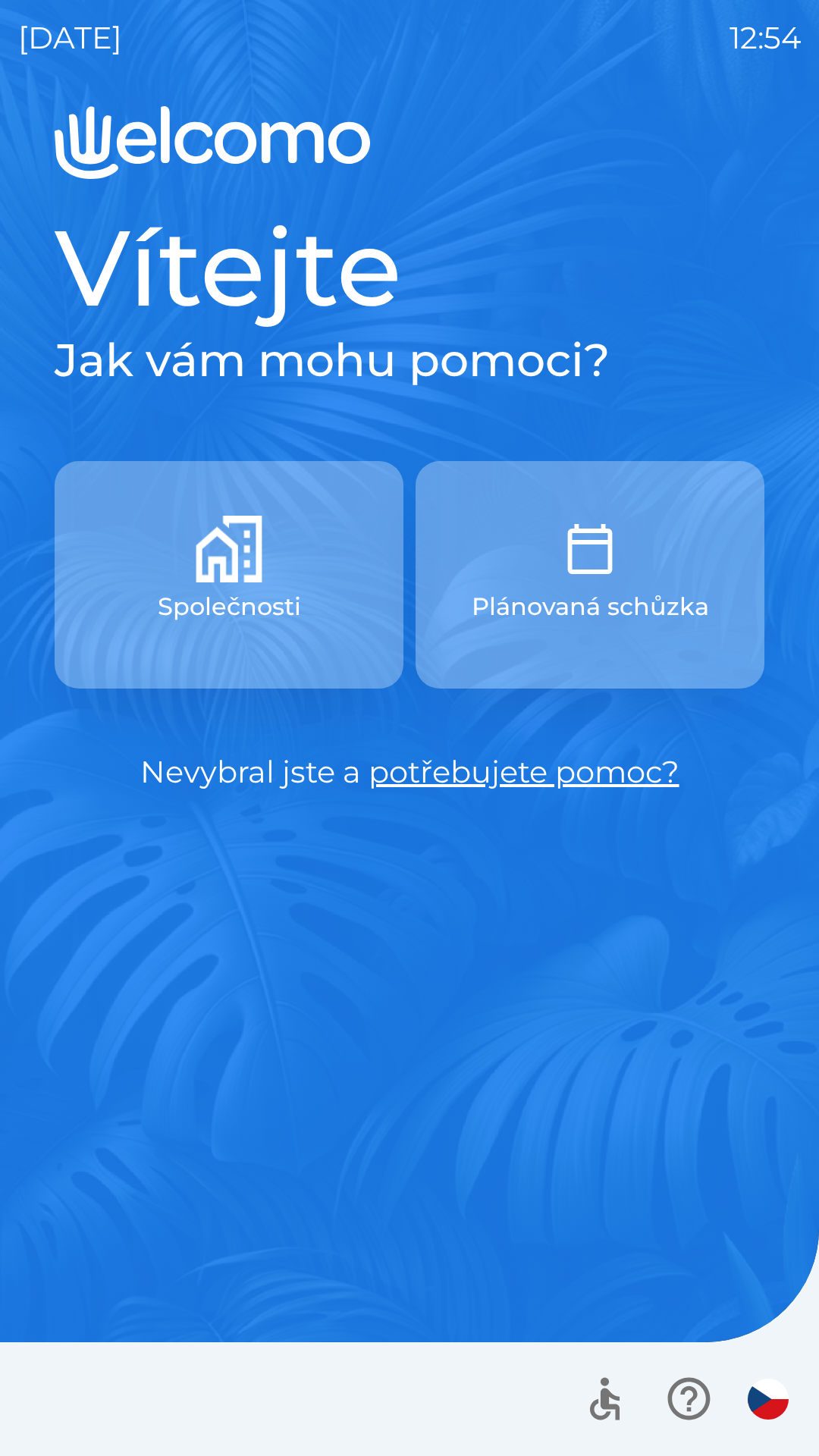
click at [488, 605] on p "Plánovaná schůzka" at bounding box center [589, 607] width 237 height 37
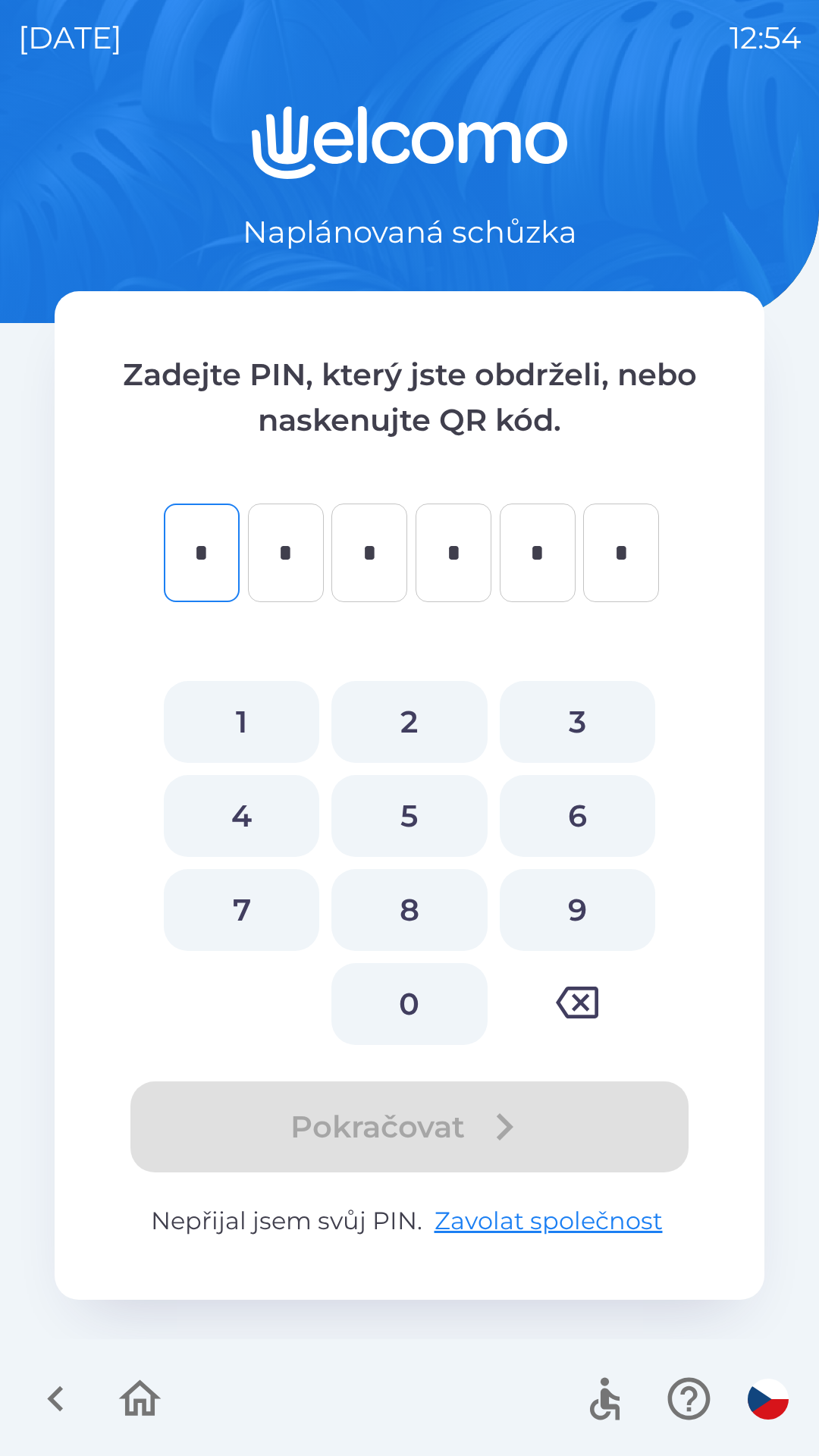
click at [2, 1379] on div at bounding box center [410, 1399] width 819 height 113
click at [54, 1393] on icon "button" at bounding box center [54, 1400] width 16 height 26
